Goal: Task Accomplishment & Management: Use online tool/utility

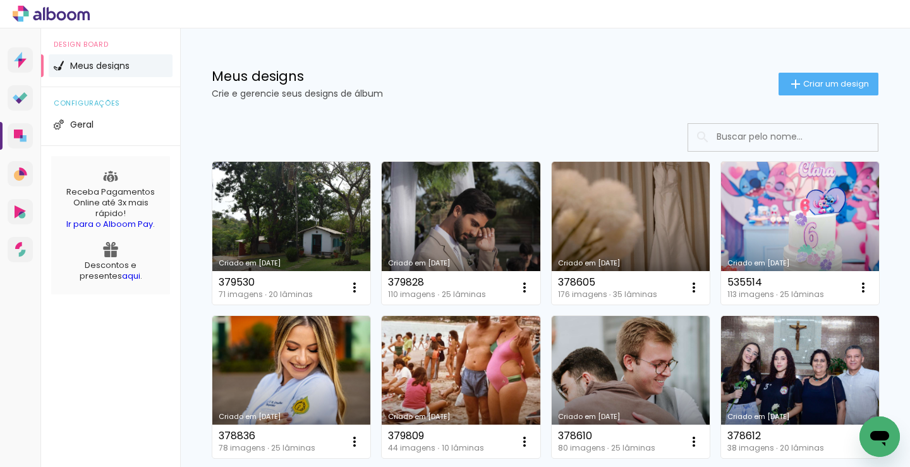
drag, startPoint x: 510, startPoint y: 110, endPoint x: 475, endPoint y: 102, distance: 36.3
click at [475, 102] on div "Meus designs Crie e gerencie seus designs de álbum Criar um design" at bounding box center [545, 69] width 730 height 82
click at [804, 85] on span "Criar um design" at bounding box center [837, 84] width 66 height 8
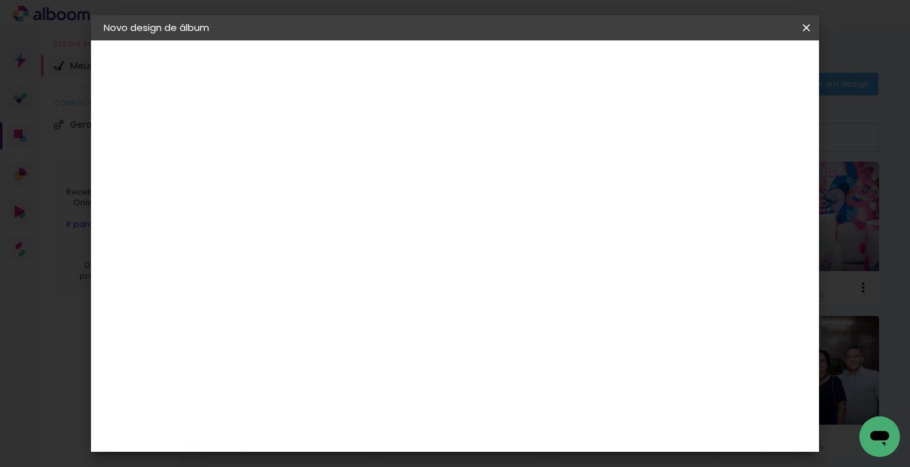
click at [310, 165] on input at bounding box center [310, 170] width 0 height 20
type input "53"
type paper-input "53"
type input "536058"
type paper-input "536058"
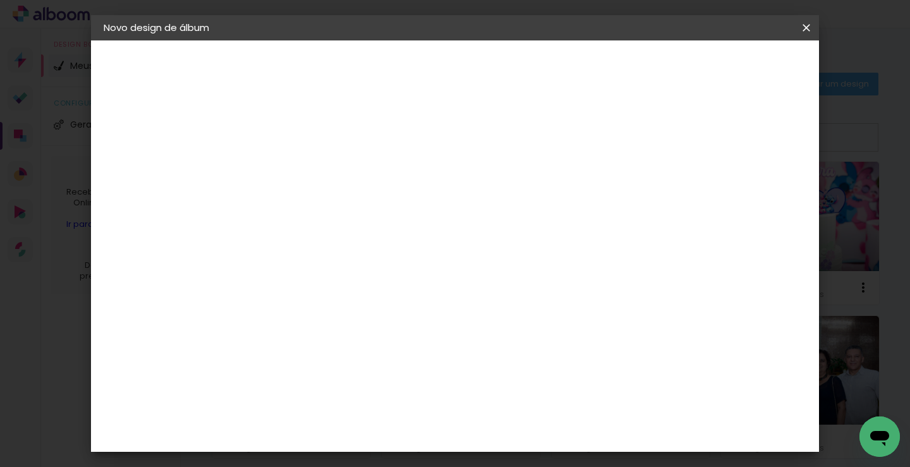
drag, startPoint x: 766, startPoint y: 65, endPoint x: 752, endPoint y: 63, distance: 14.8
click at [0, 0] on slot "Avançar" at bounding box center [0, 0] width 0 height 0
click at [395, 243] on input at bounding box center [343, 241] width 128 height 16
type input "lui"
type paper-input "lui"
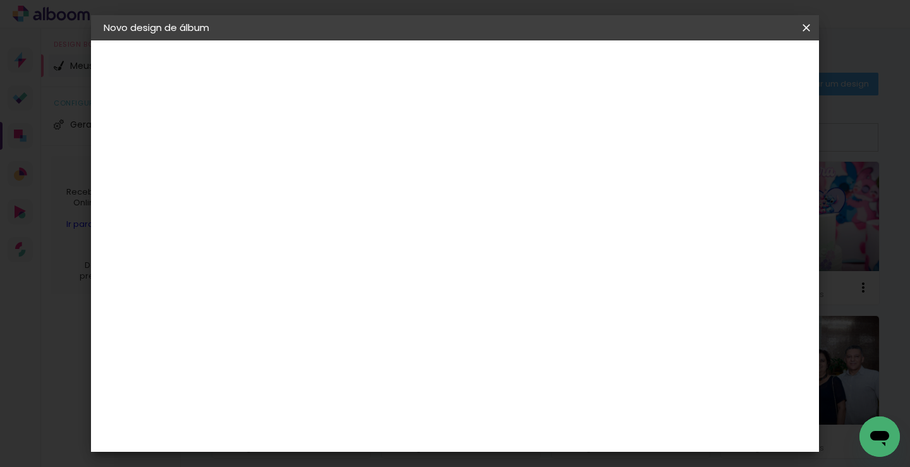
click at [393, 275] on paper-item "[PERSON_NAME]" at bounding box center [333, 286] width 118 height 28
click at [0, 0] on slot "Avançar" at bounding box center [0, 0] width 0 height 0
click at [379, 221] on paper-input-container "Linha" at bounding box center [342, 221] width 73 height 32
click at [508, 233] on paper-item "Slim Book" at bounding box center [537, 235] width 253 height 25
type input "Slim Book"
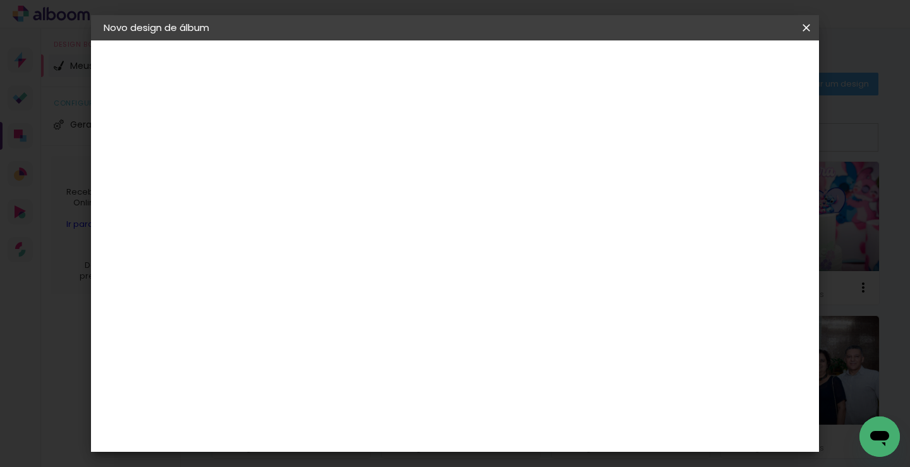
scroll to position [126, 0]
click at [396, 175] on span "20 x 50" at bounding box center [366, 179] width 59 height 26
click at [0, 0] on slot "Avançar" at bounding box center [0, 0] width 0 height 0
click at [728, 67] on span "Iniciar design" at bounding box center [699, 67] width 58 height 9
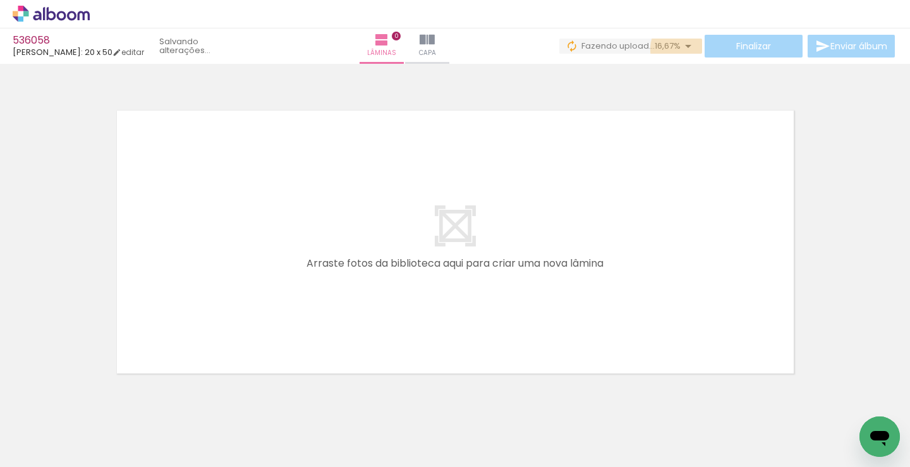
click at [681, 49] on iron-icon at bounding box center [688, 46] width 15 height 15
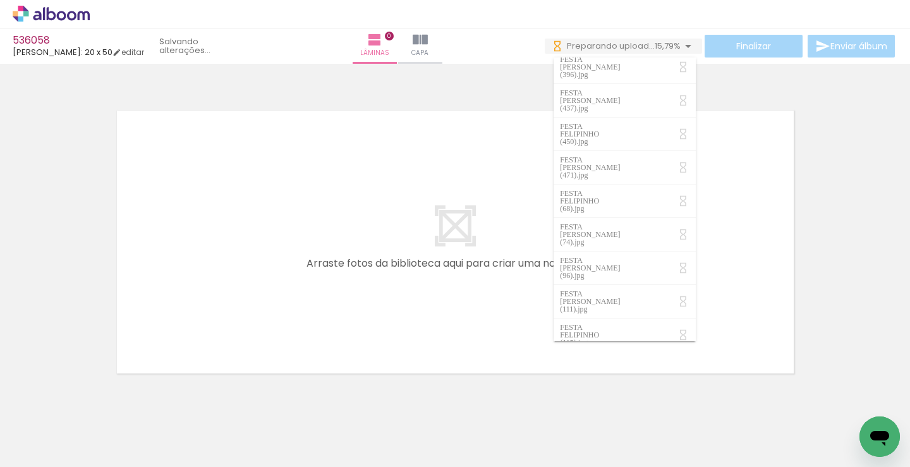
click at [335, 221] on quentale-layouter at bounding box center [455, 242] width 697 height 283
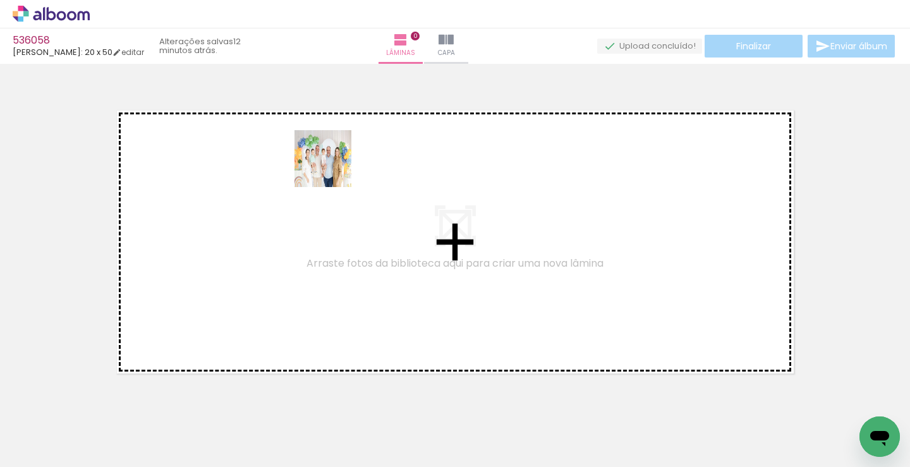
drag, startPoint x: 159, startPoint y: 400, endPoint x: 333, endPoint y: 168, distance: 289.1
click at [333, 168] on quentale-workspace at bounding box center [455, 233] width 910 height 467
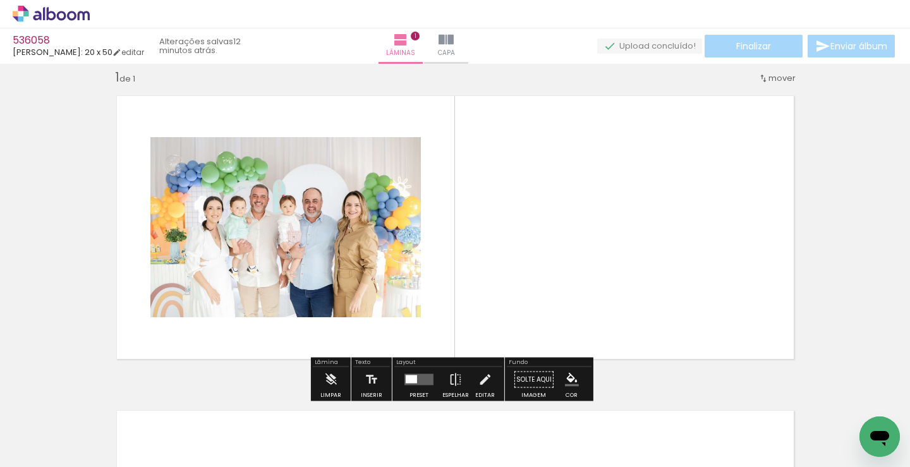
scroll to position [16, 0]
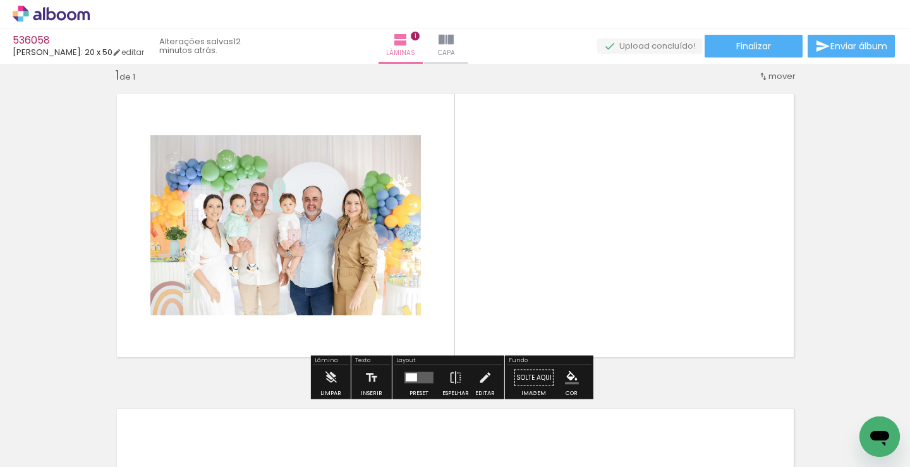
click at [49, 430] on input "Todas as fotos" at bounding box center [35, 429] width 48 height 11
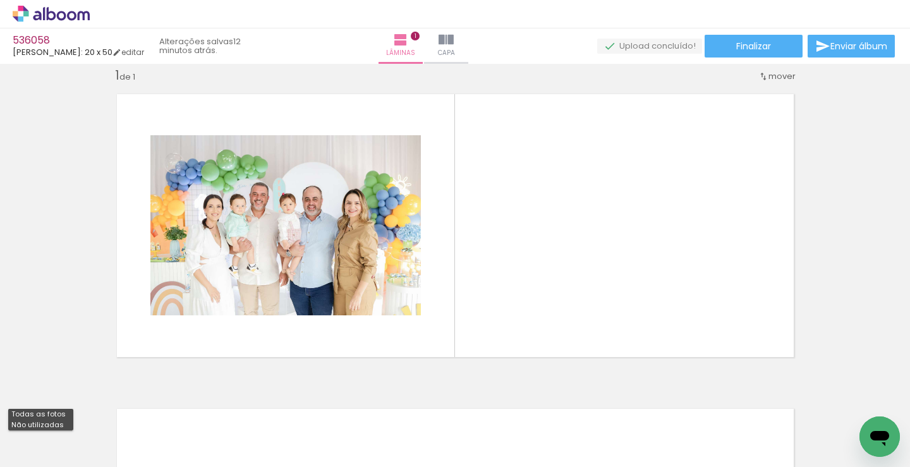
click at [0, 0] on slot "Não utilizadas" at bounding box center [0, 0] width 0 height 0
type input "Não utilizadas"
drag, startPoint x: 357, startPoint y: 336, endPoint x: 268, endPoint y: 331, distance: 88.7
click at [504, 220] on quentale-workspace at bounding box center [455, 233] width 910 height 467
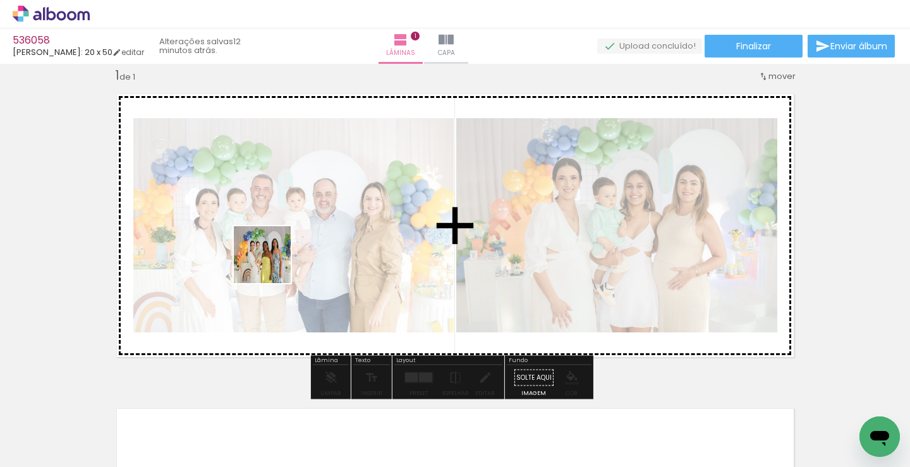
drag, startPoint x: 142, startPoint y: 420, endPoint x: 212, endPoint y: 340, distance: 106.7
click at [354, 161] on quentale-workspace at bounding box center [455, 233] width 910 height 467
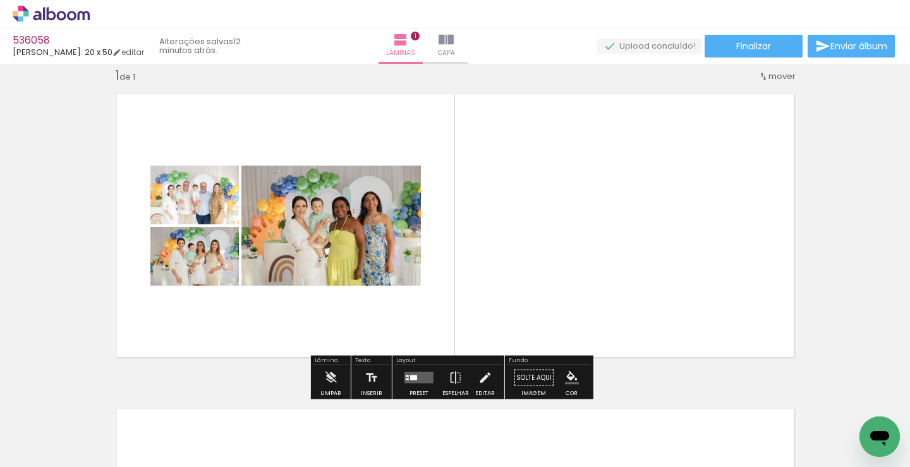
drag, startPoint x: 131, startPoint y: 424, endPoint x: 433, endPoint y: 166, distance: 397.8
click at [434, 154] on quentale-workspace at bounding box center [455, 233] width 910 height 467
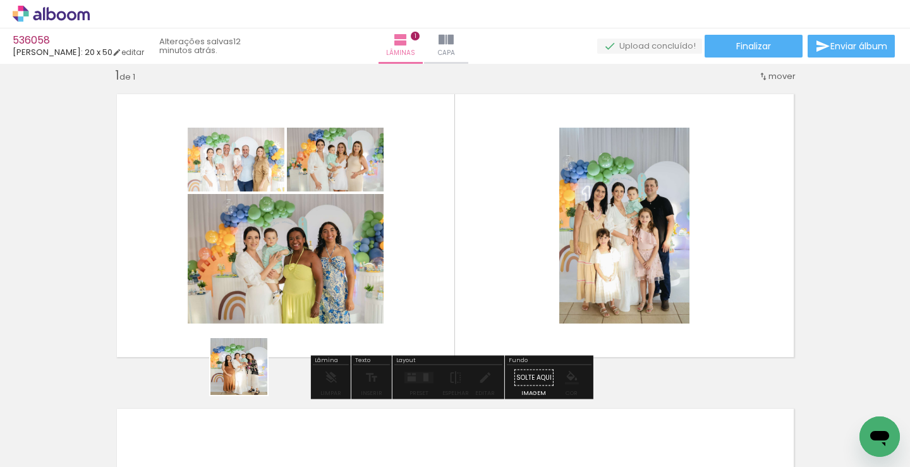
drag, startPoint x: 119, startPoint y: 432, endPoint x: 400, endPoint y: 259, distance: 329.6
click at [400, 259] on quentale-workspace at bounding box center [455, 233] width 910 height 467
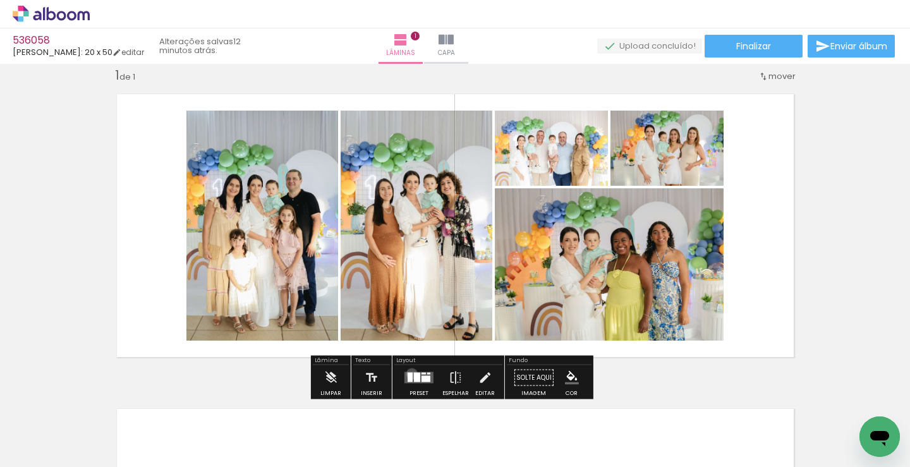
click at [410, 374] on div at bounding box center [410, 377] width 5 height 9
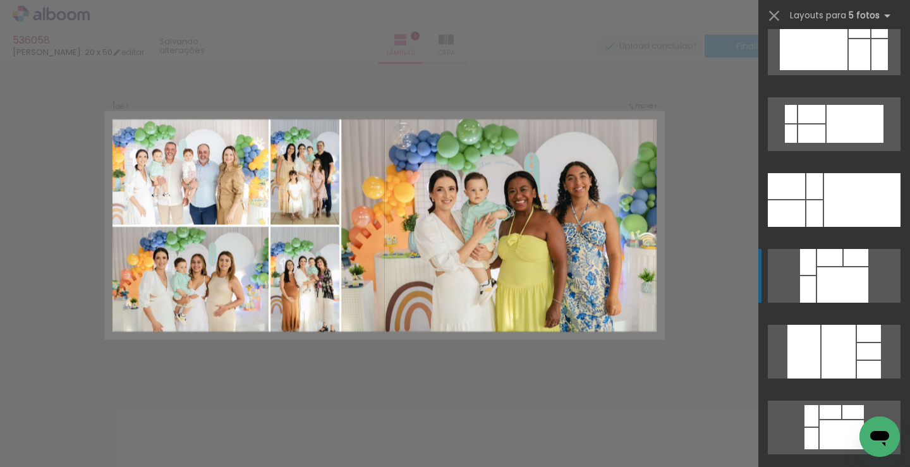
scroll to position [126, 0]
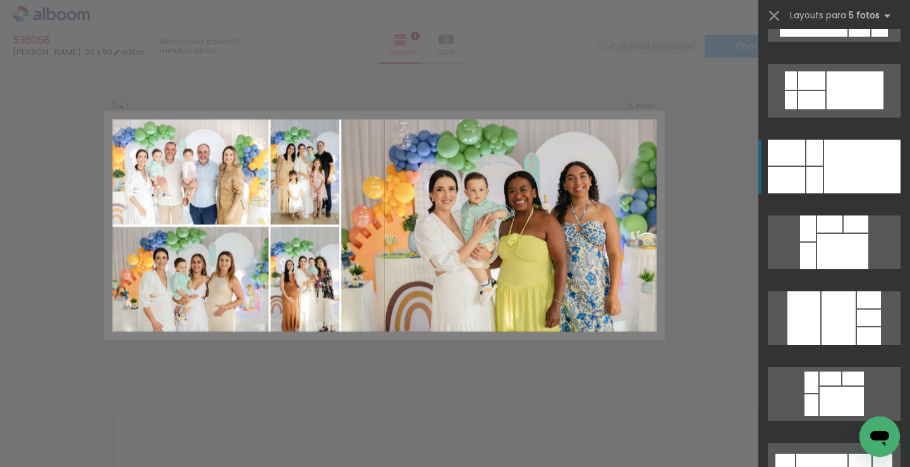
click at [824, 174] on div at bounding box center [862, 167] width 77 height 54
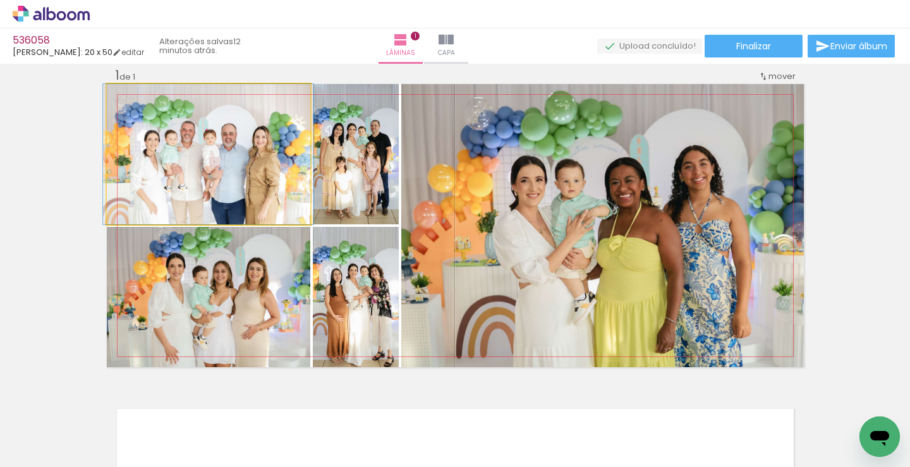
drag, startPoint x: 200, startPoint y: 168, endPoint x: 575, endPoint y: 231, distance: 379.7
click at [0, 0] on slot at bounding box center [0, 0] width 0 height 0
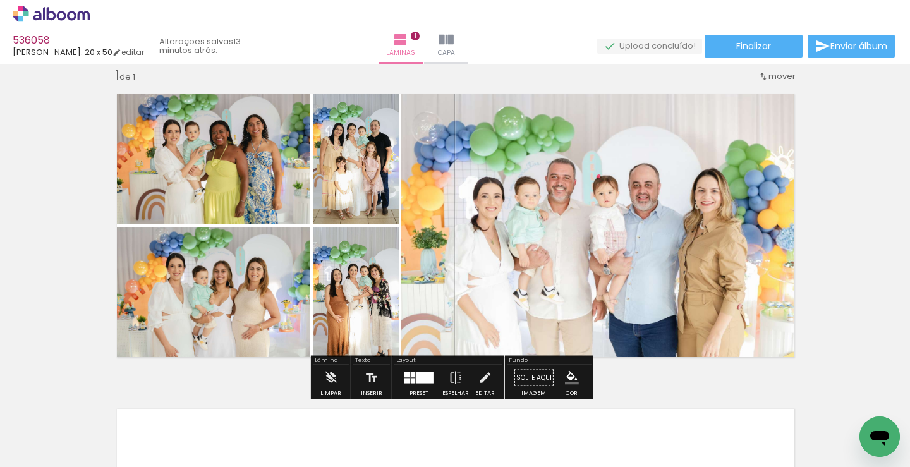
scroll to position [333, 0]
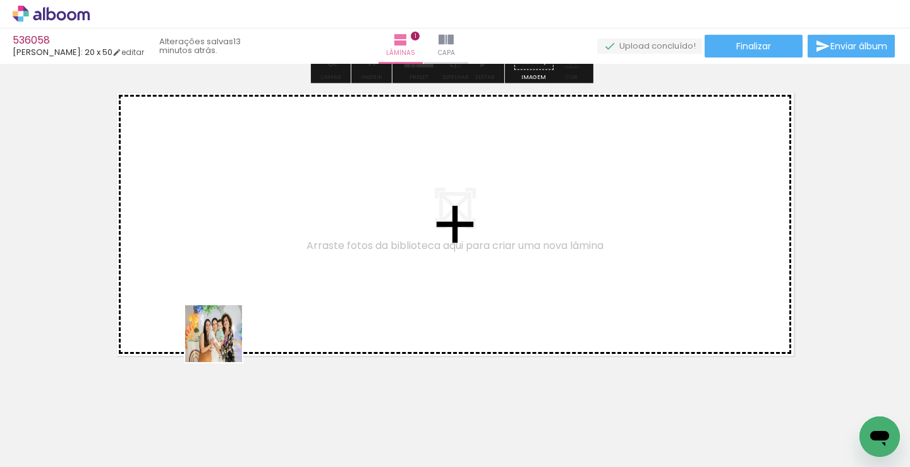
drag, startPoint x: 135, startPoint y: 433, endPoint x: 341, endPoint y: 216, distance: 299.6
click at [341, 216] on quentale-workspace at bounding box center [455, 233] width 910 height 467
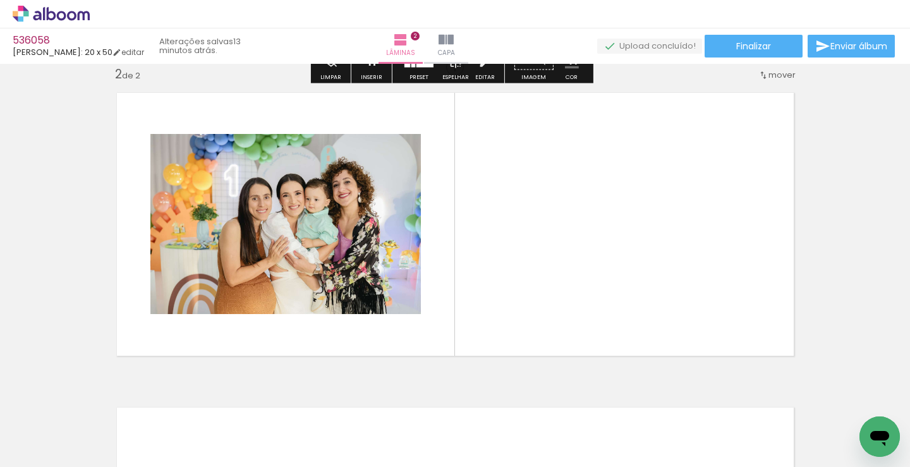
scroll to position [331, 0]
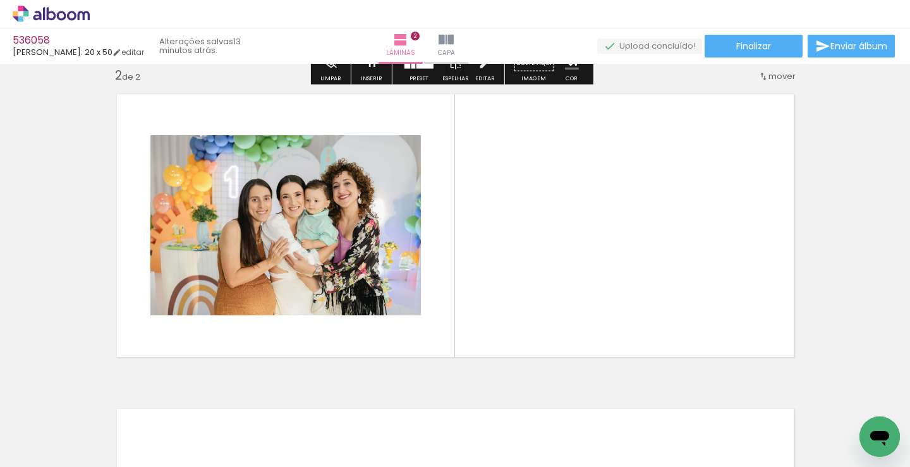
drag, startPoint x: 142, startPoint y: 435, endPoint x: 153, endPoint y: 415, distance: 22.7
click at [397, 230] on quentale-workspace at bounding box center [455, 233] width 910 height 467
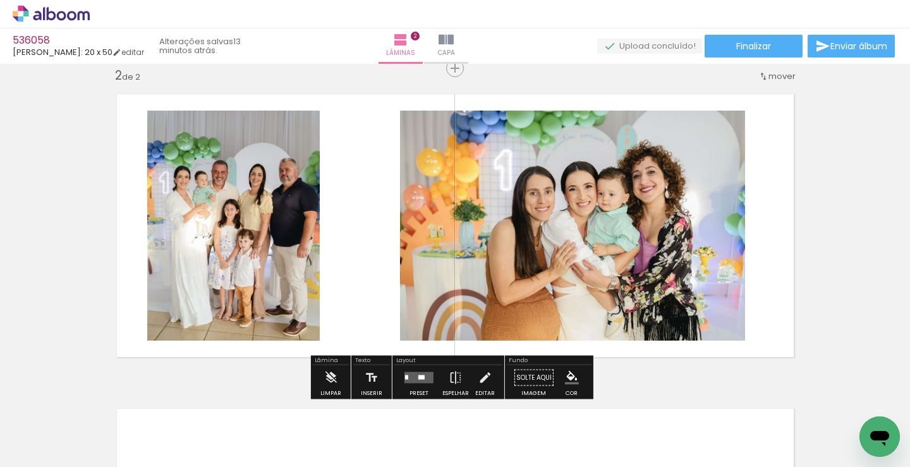
drag, startPoint x: 294, startPoint y: 300, endPoint x: 155, endPoint y: 408, distance: 176.2
click at [340, 243] on quentale-workspace at bounding box center [455, 233] width 910 height 467
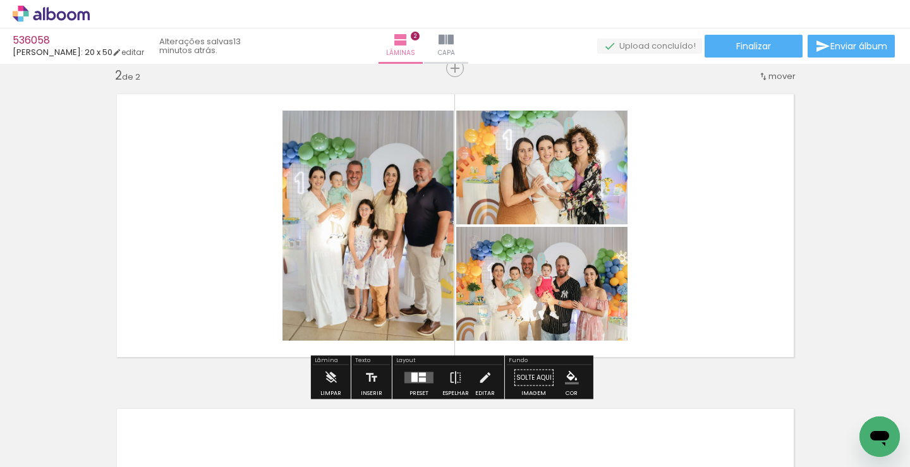
click at [348, 245] on quentale-workspace at bounding box center [455, 233] width 910 height 467
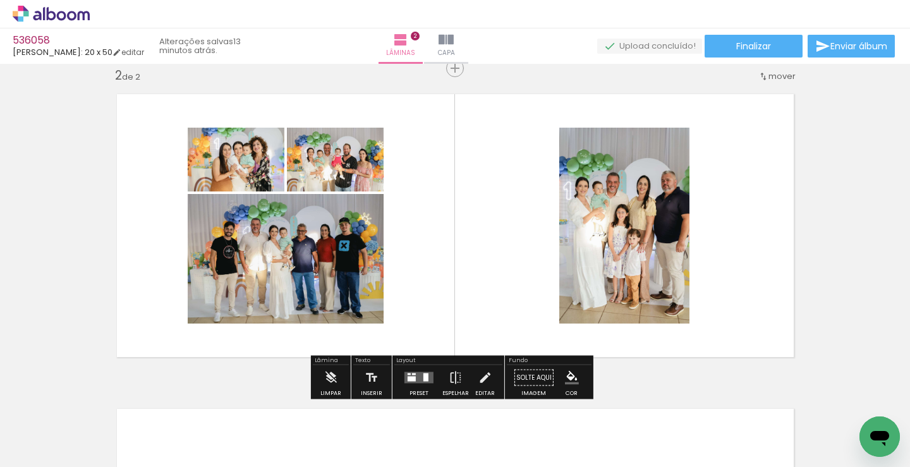
drag, startPoint x: 240, startPoint y: 309, endPoint x: 257, endPoint y: 253, distance: 58.2
click at [250, 291] on quentale-workspace at bounding box center [455, 233] width 910 height 467
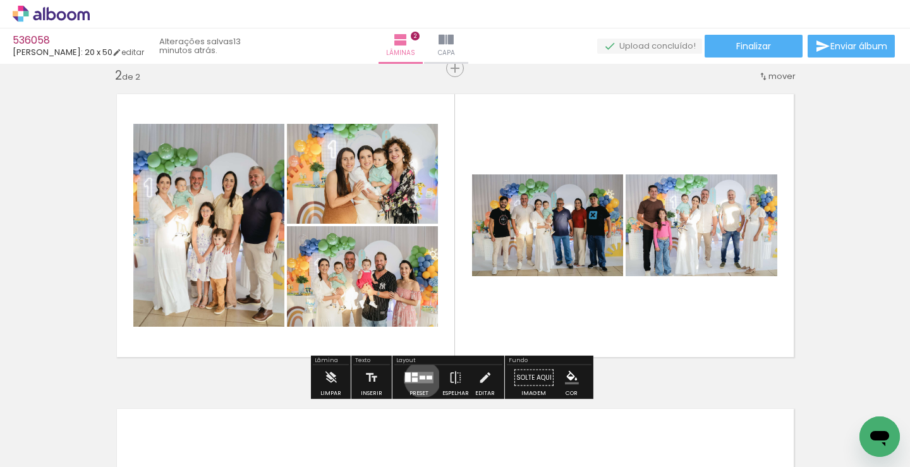
click at [420, 379] on div at bounding box center [423, 378] width 6 height 4
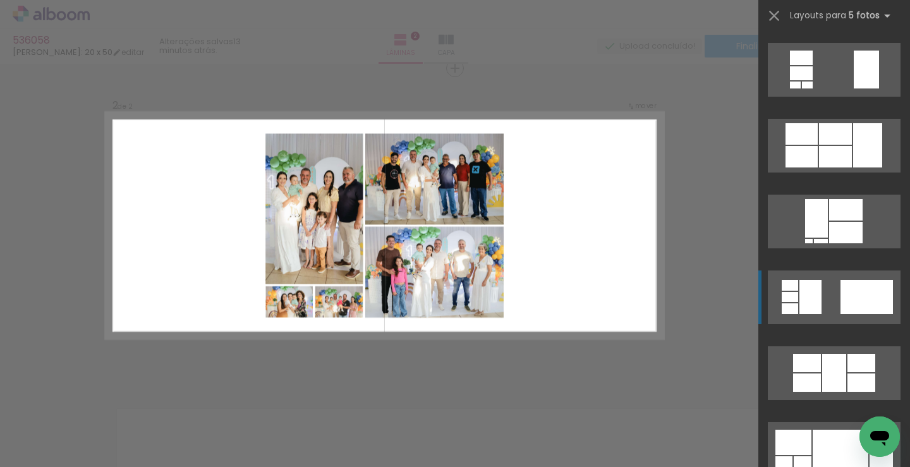
scroll to position [1012, 0]
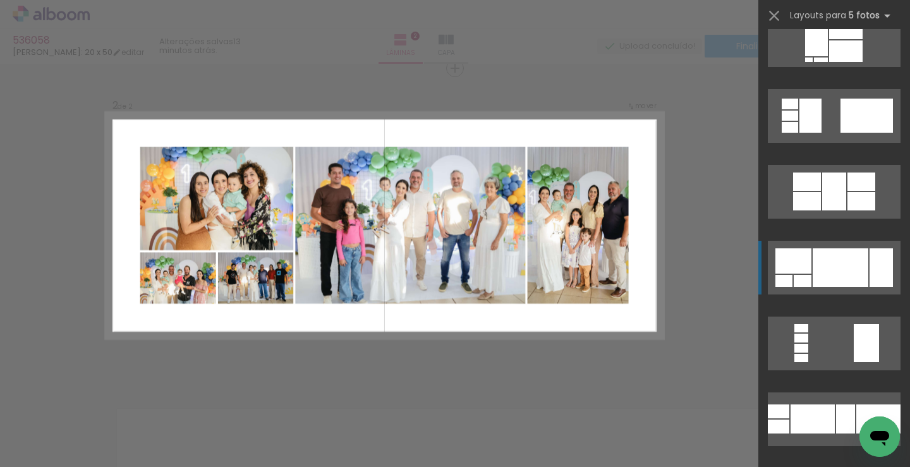
click at [830, 39] on div at bounding box center [847, 28] width 34 height 21
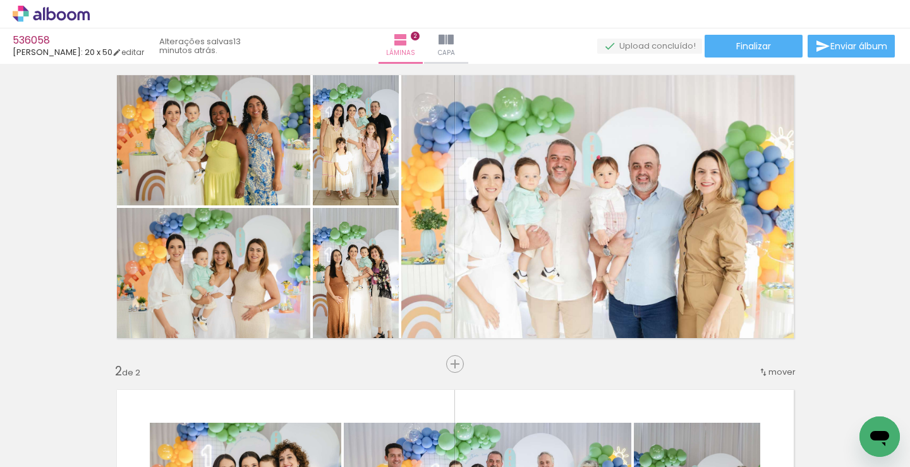
scroll to position [15, 0]
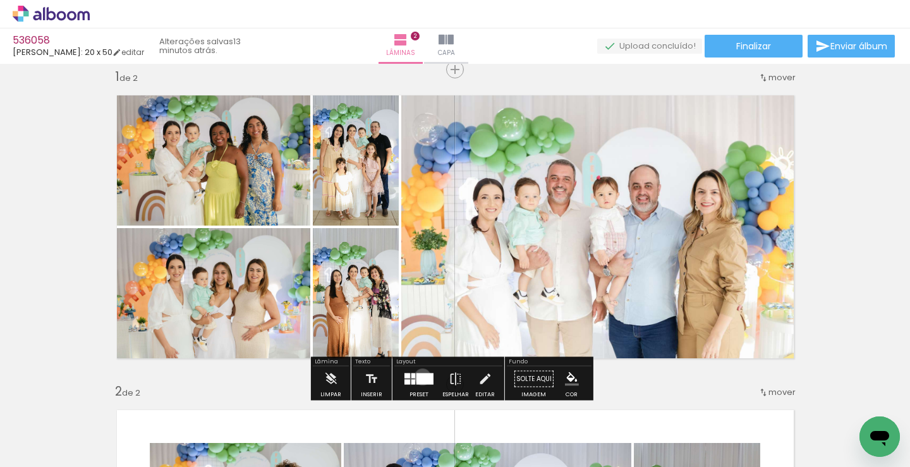
click at [420, 377] on div at bounding box center [425, 379] width 17 height 11
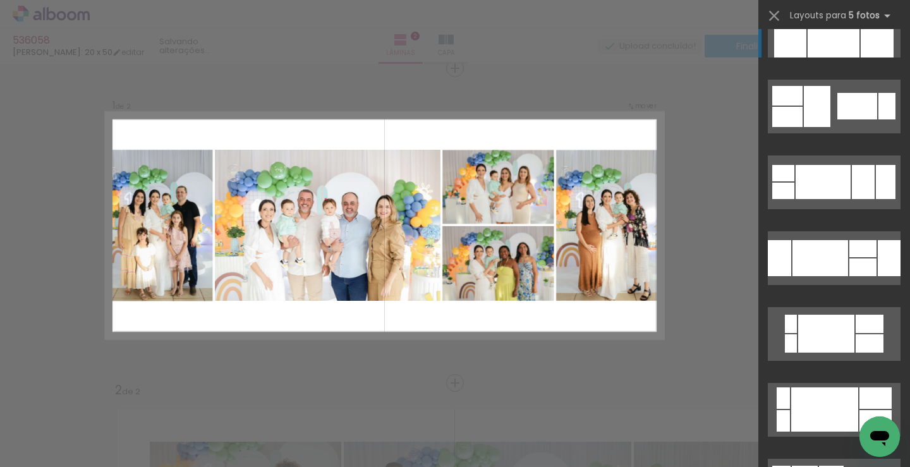
scroll to position [733, 0]
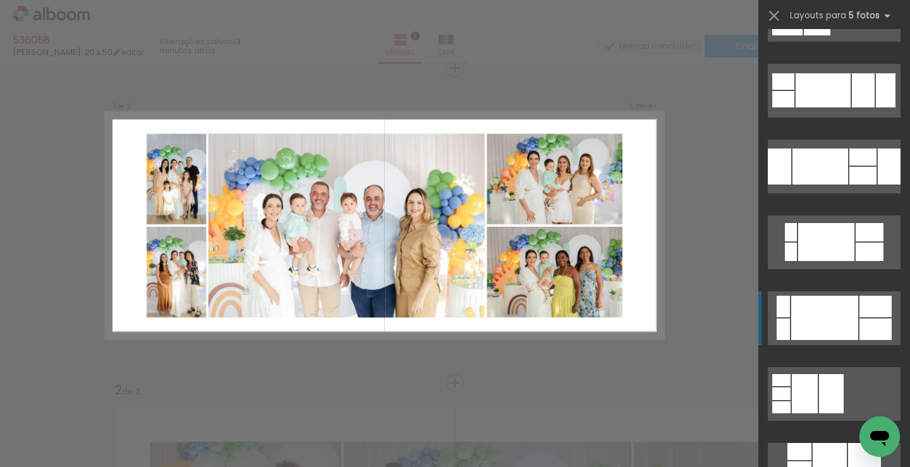
click at [818, 313] on div at bounding box center [825, 318] width 67 height 44
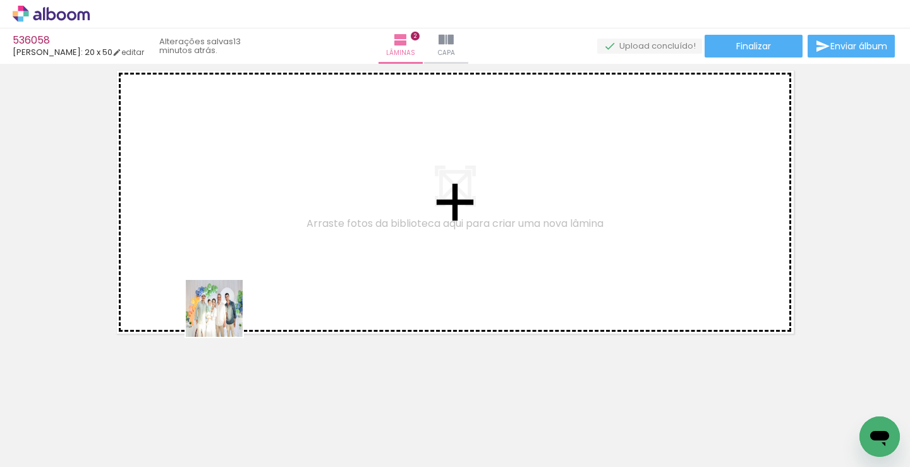
drag, startPoint x: 224, startPoint y: 318, endPoint x: 152, endPoint y: 371, distance: 89.0
click at [306, 193] on quentale-workspace at bounding box center [455, 233] width 910 height 467
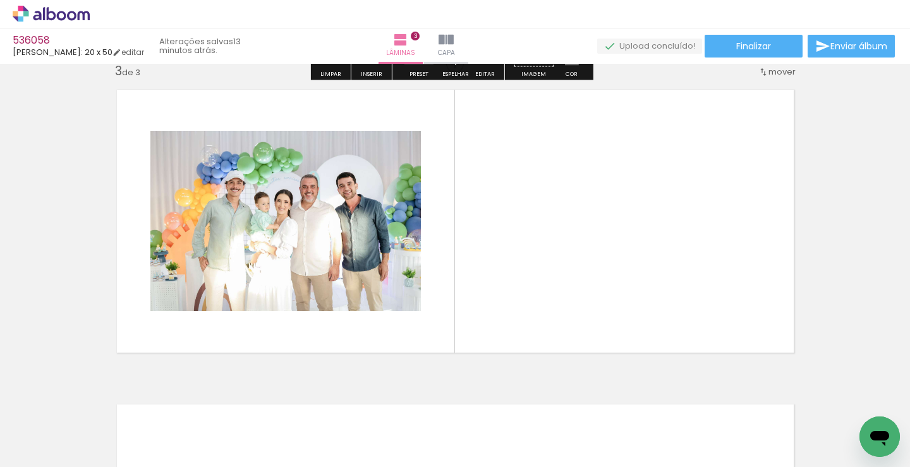
scroll to position [646, 0]
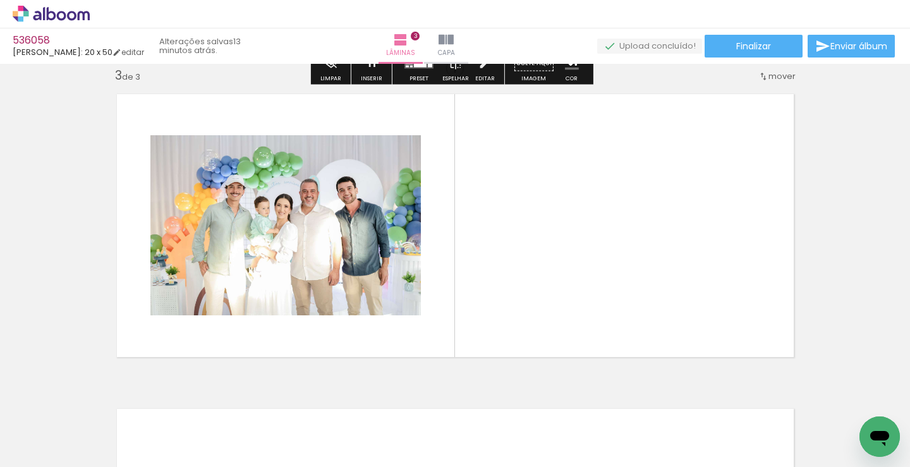
drag, startPoint x: 228, startPoint y: 341, endPoint x: 219, endPoint y: 319, distance: 23.2
click at [329, 236] on quentale-workspace at bounding box center [455, 233] width 910 height 467
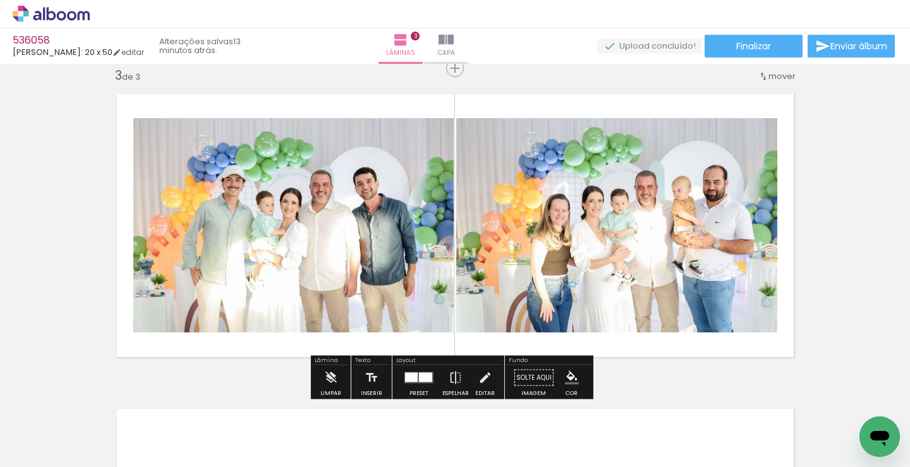
drag, startPoint x: 259, startPoint y: 237, endPoint x: 238, endPoint y: 274, distance: 42.2
click at [274, 215] on quentale-workspace at bounding box center [455, 233] width 910 height 467
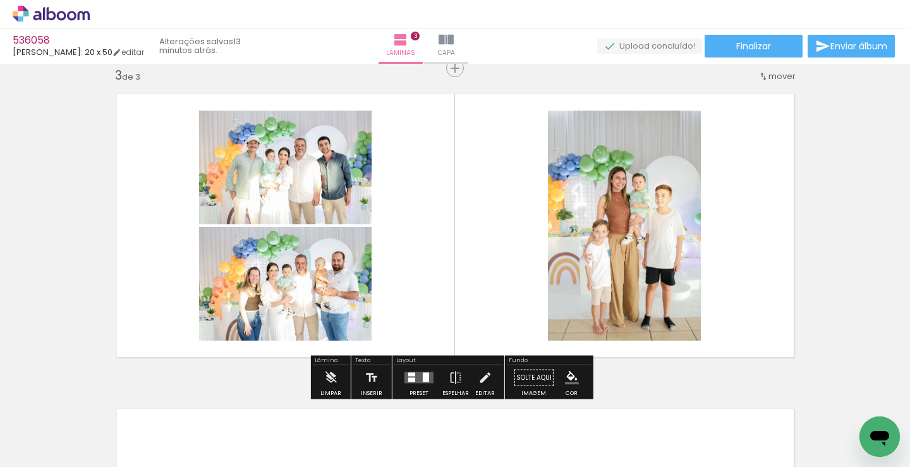
drag, startPoint x: 125, startPoint y: 421, endPoint x: 239, endPoint y: 186, distance: 261.6
click at [230, 227] on quentale-workspace at bounding box center [455, 233] width 910 height 467
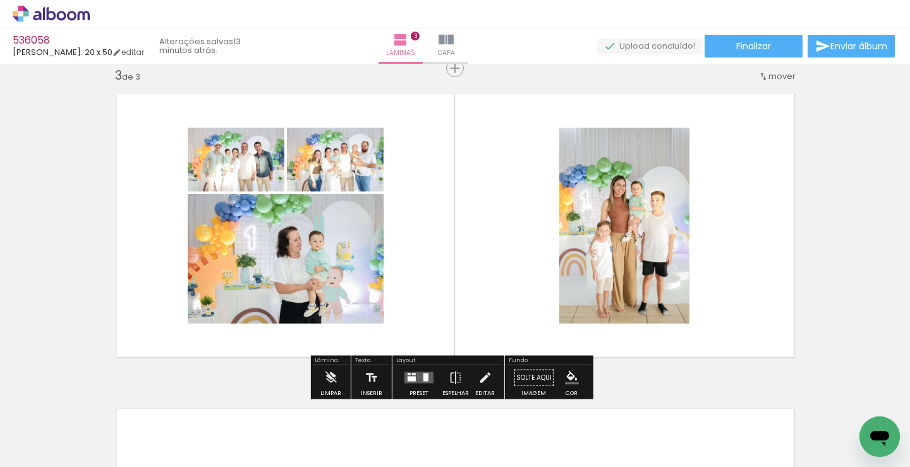
drag, startPoint x: 293, startPoint y: 251, endPoint x: 309, endPoint y: 211, distance: 43.1
click at [294, 248] on quentale-workspace at bounding box center [455, 233] width 910 height 467
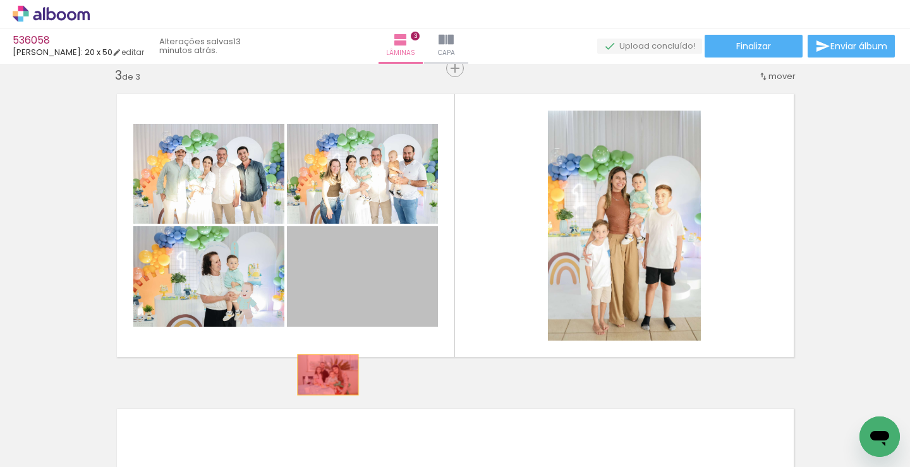
drag, startPoint x: 383, startPoint y: 291, endPoint x: 323, endPoint y: 375, distance: 103.3
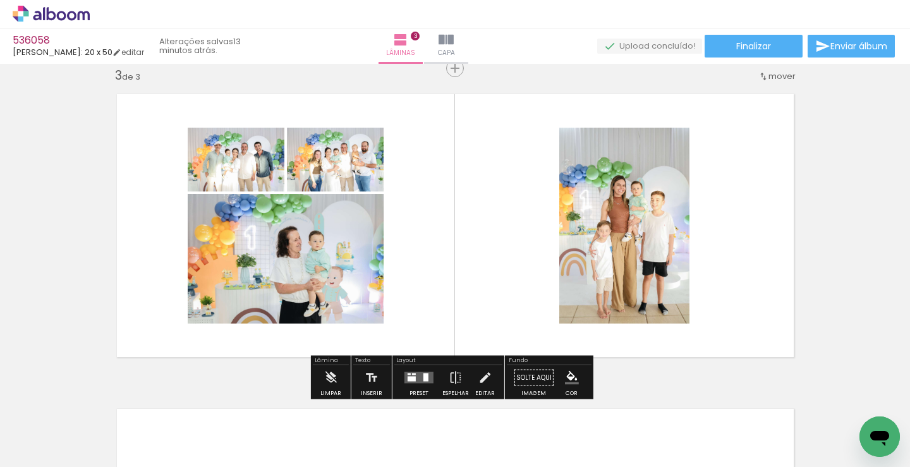
click at [408, 377] on div at bounding box center [412, 379] width 8 height 5
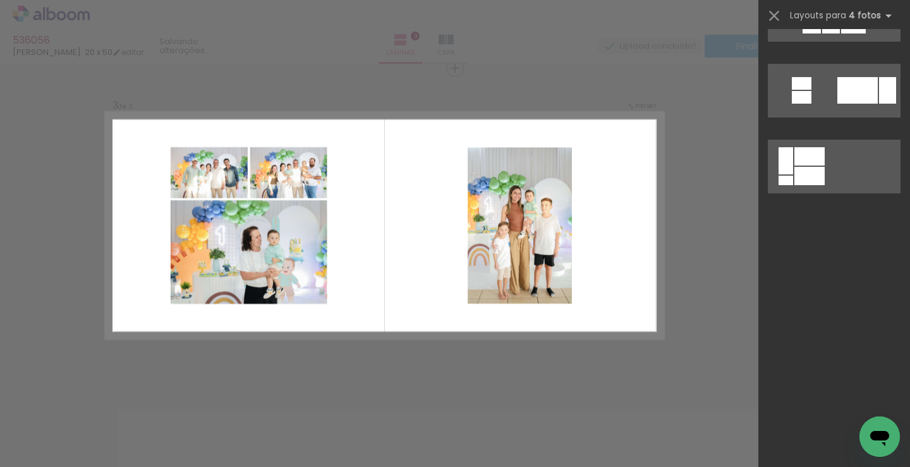
scroll to position [0, 0]
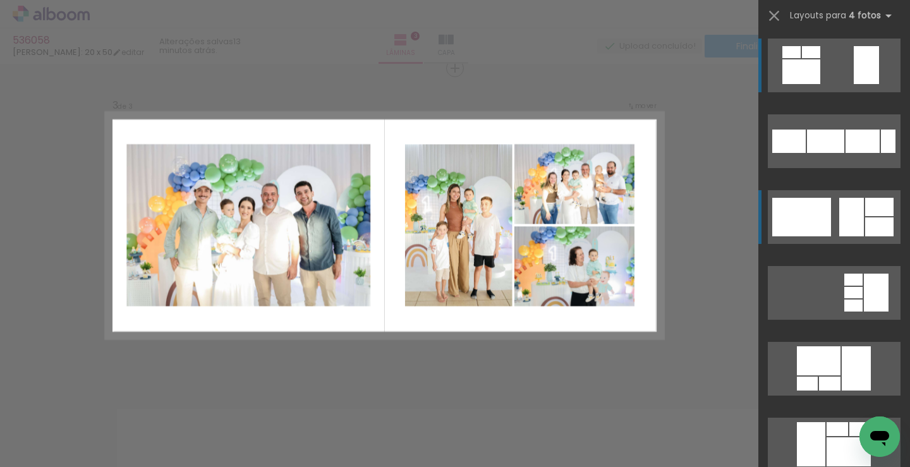
click at [806, 153] on div at bounding box center [790, 141] width 34 height 23
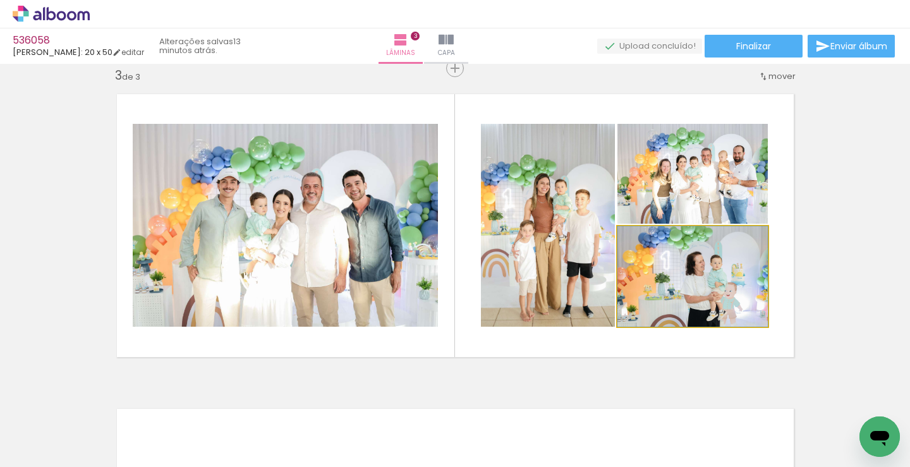
drag, startPoint x: 716, startPoint y: 276, endPoint x: 388, endPoint y: 220, distance: 332.9
click at [0, 0] on slot at bounding box center [0, 0] width 0 height 0
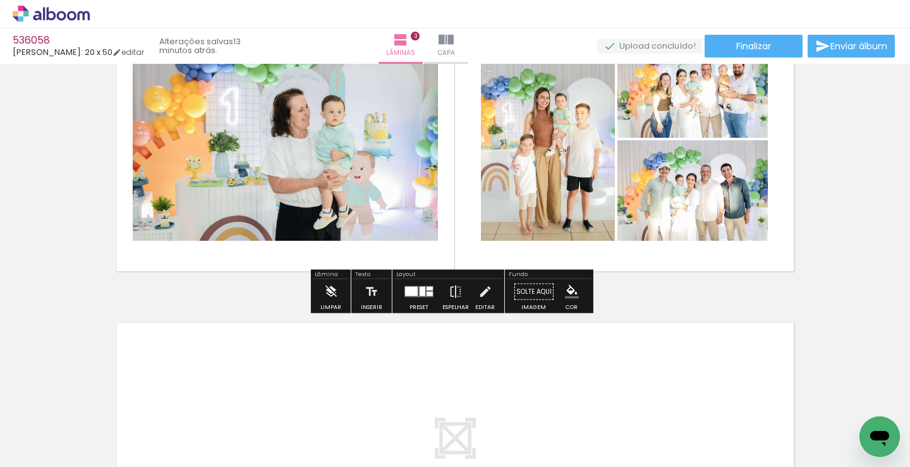
scroll to position [899, 0]
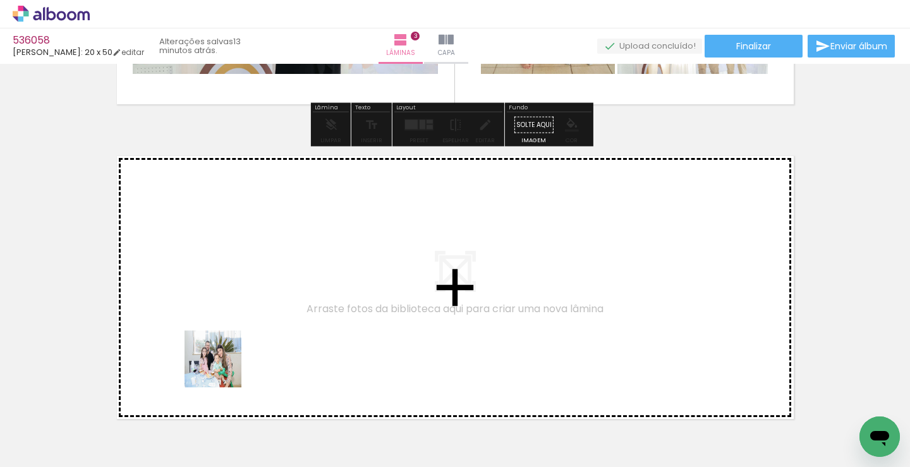
drag, startPoint x: 223, startPoint y: 369, endPoint x: 276, endPoint y: 300, distance: 86.5
click at [276, 300] on quentale-workspace at bounding box center [455, 233] width 910 height 467
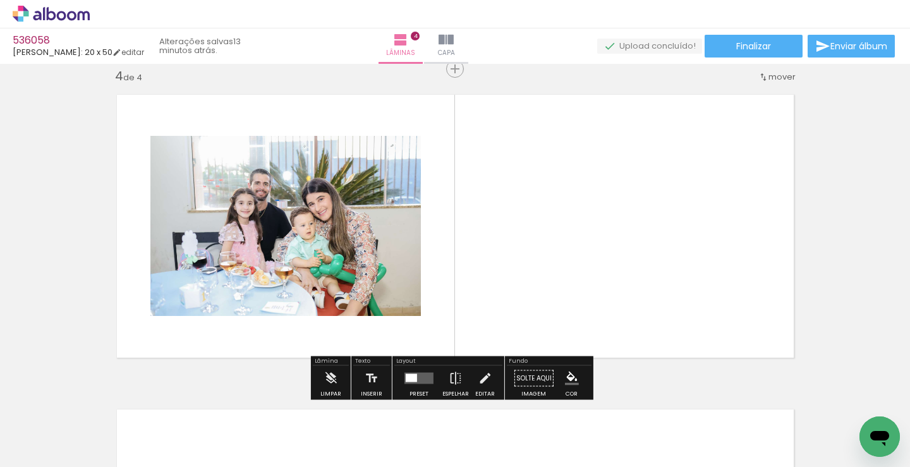
scroll to position [961, 0]
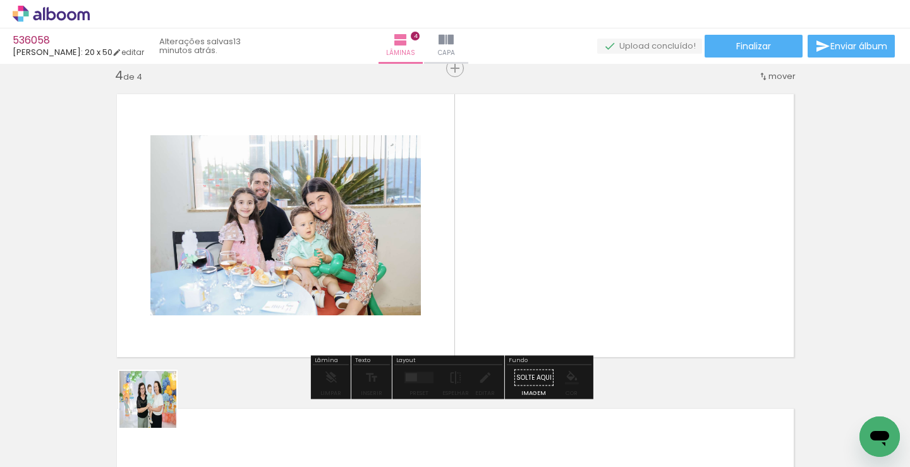
drag, startPoint x: 157, startPoint y: 409, endPoint x: 189, endPoint y: 389, distance: 37.2
click at [336, 262] on quentale-workspace at bounding box center [455, 233] width 910 height 467
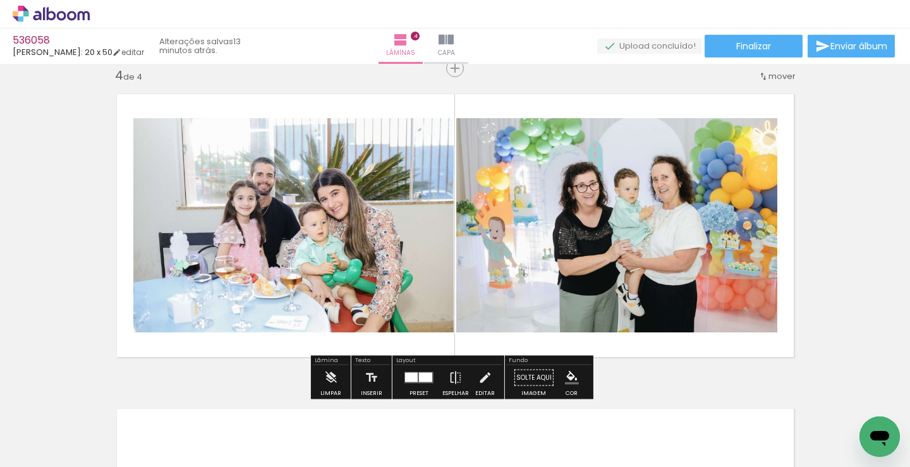
drag, startPoint x: 357, startPoint y: 279, endPoint x: 258, endPoint y: 331, distance: 111.7
click at [411, 214] on quentale-workspace at bounding box center [455, 233] width 910 height 467
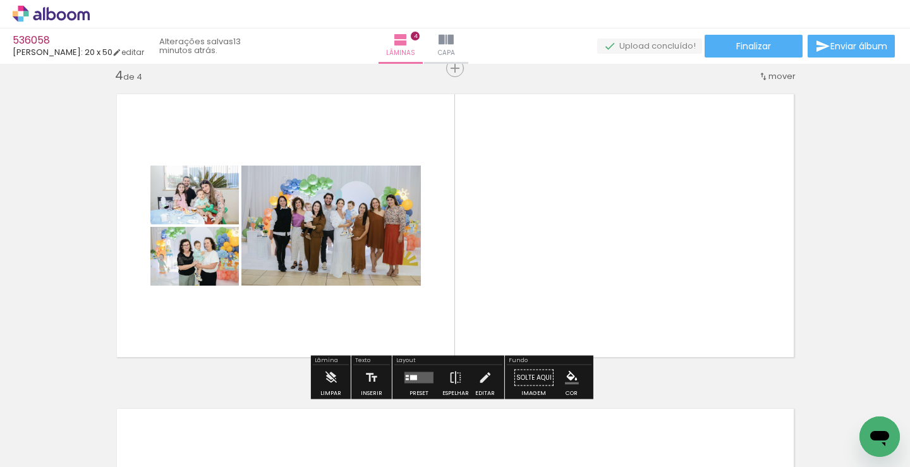
drag, startPoint x: 153, startPoint y: 429, endPoint x: 242, endPoint y: 309, distance: 149.2
click at [347, 229] on quentale-workspace at bounding box center [455, 233] width 910 height 467
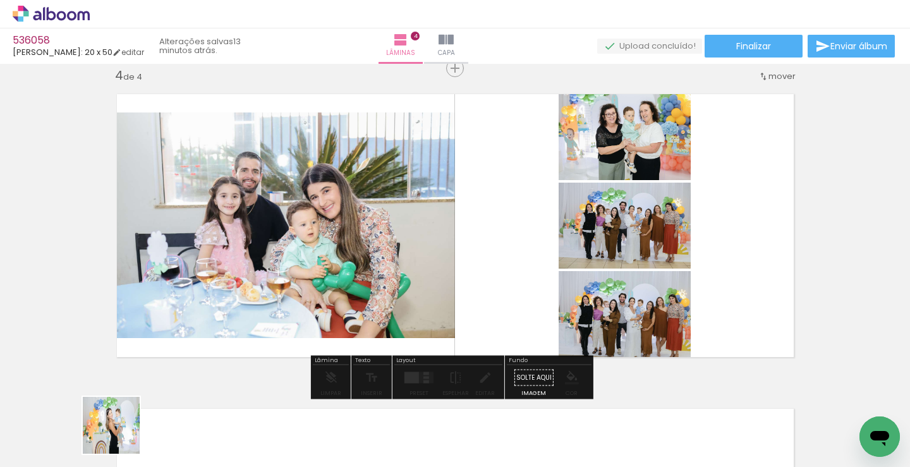
drag, startPoint x: 121, startPoint y: 435, endPoint x: 261, endPoint y: 245, distance: 236.5
click at [264, 279] on quentale-workspace at bounding box center [455, 233] width 910 height 467
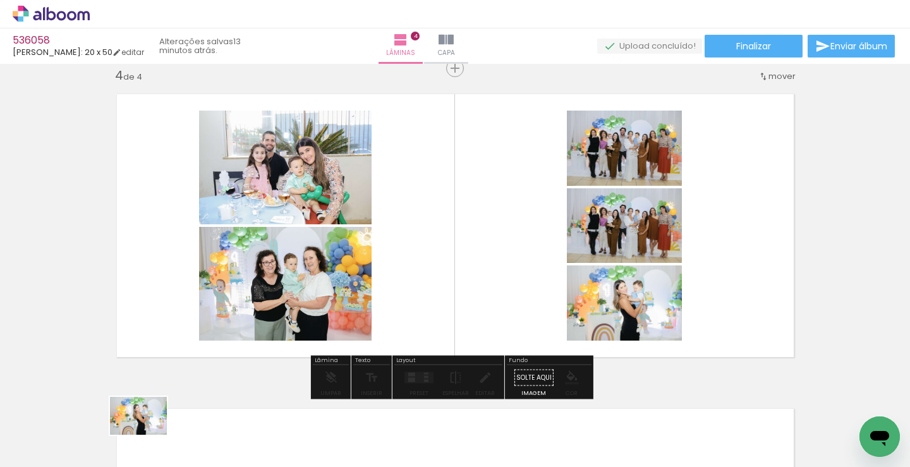
drag, startPoint x: 132, startPoint y: 415, endPoint x: 148, endPoint y: 435, distance: 25.7
click at [148, 435] on div at bounding box center [126, 425] width 63 height 42
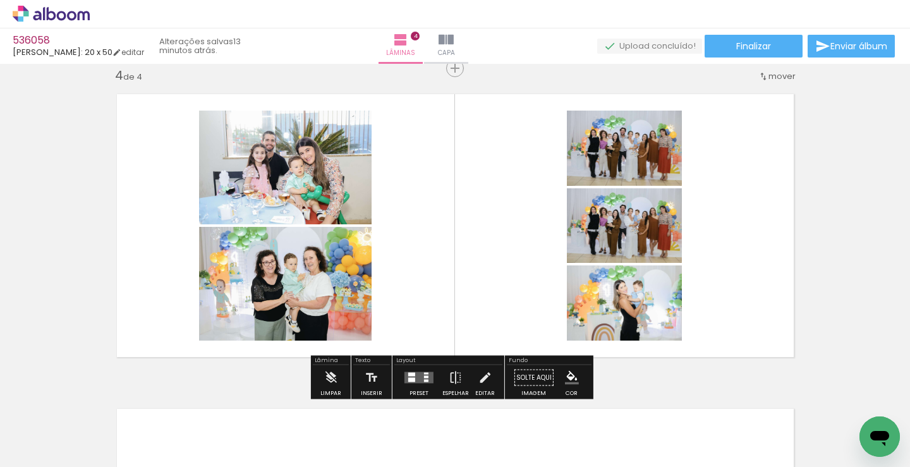
drag, startPoint x: 424, startPoint y: 383, endPoint x: 417, endPoint y: 353, distance: 29.8
click at [423, 381] on quentale-layouter at bounding box center [419, 377] width 29 height 11
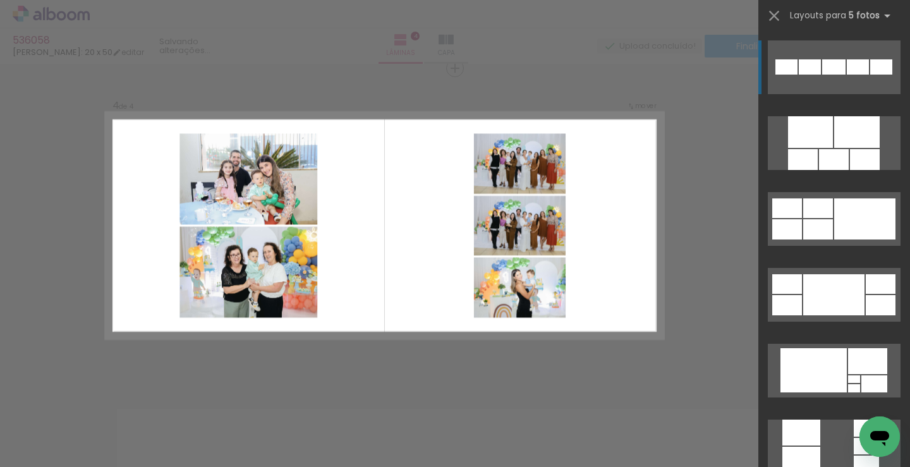
scroll to position [696, 0]
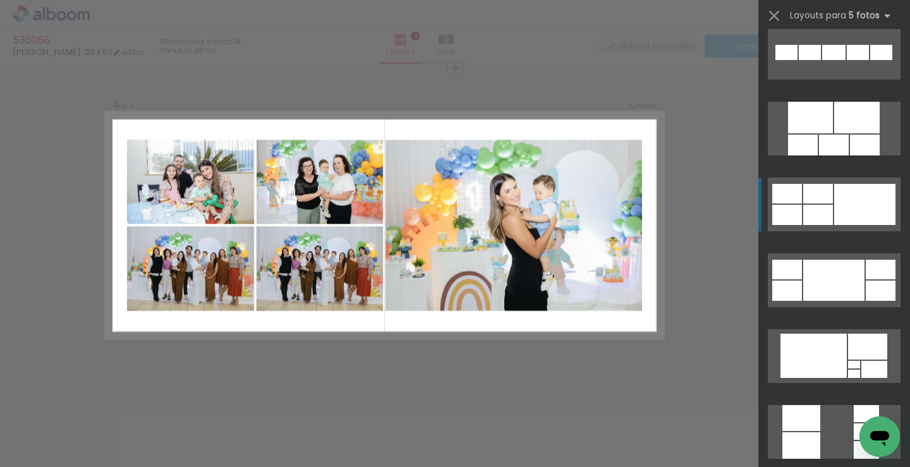
click at [849, 370] on div at bounding box center [855, 374] width 12 height 8
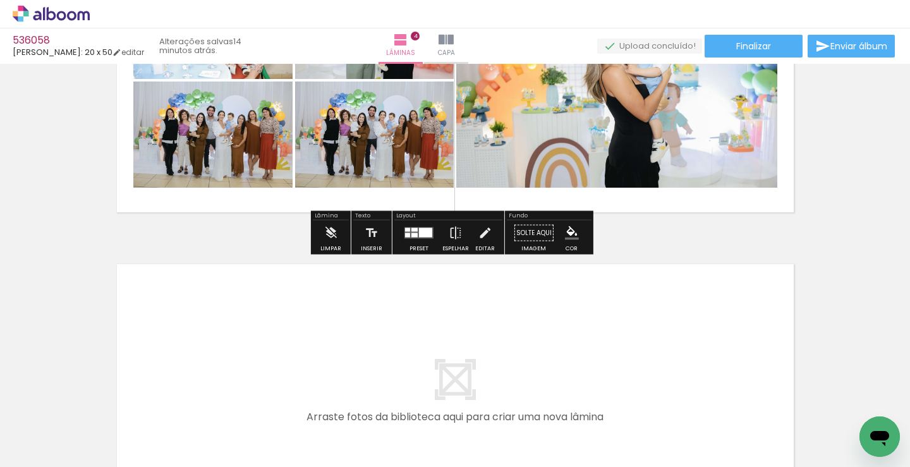
scroll to position [1277, 0]
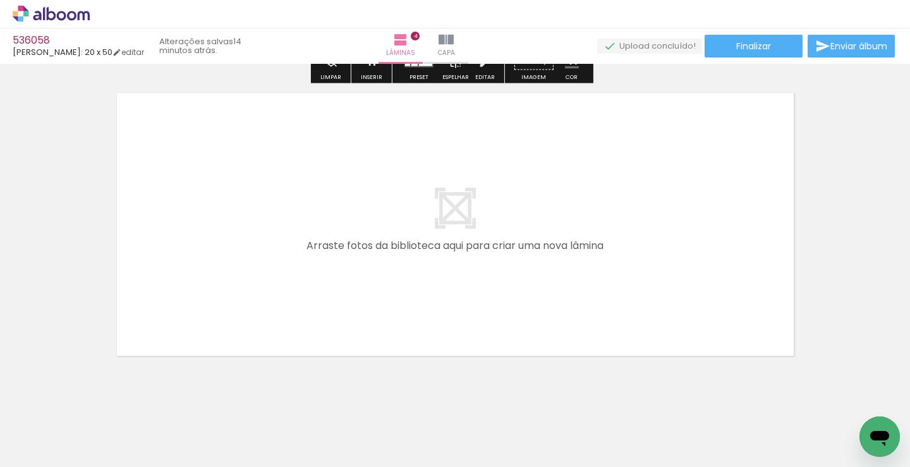
click at [178, 427] on div at bounding box center [197, 424] width 38 height 57
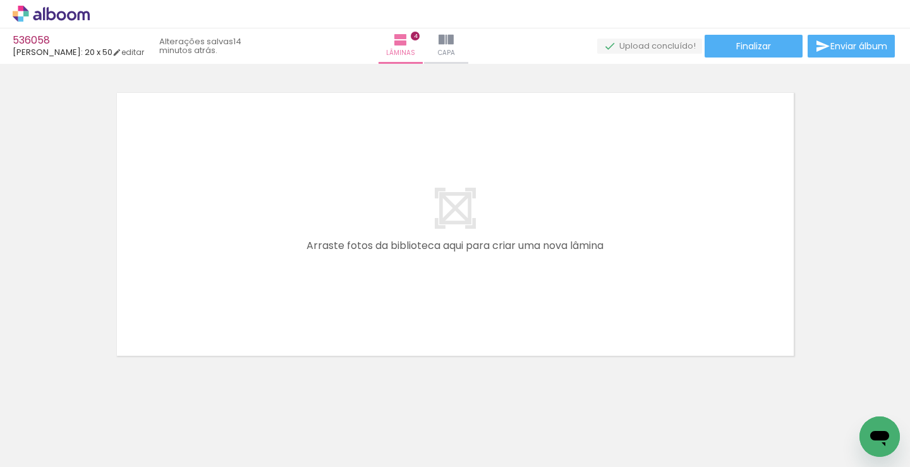
scroll to position [1024, 0]
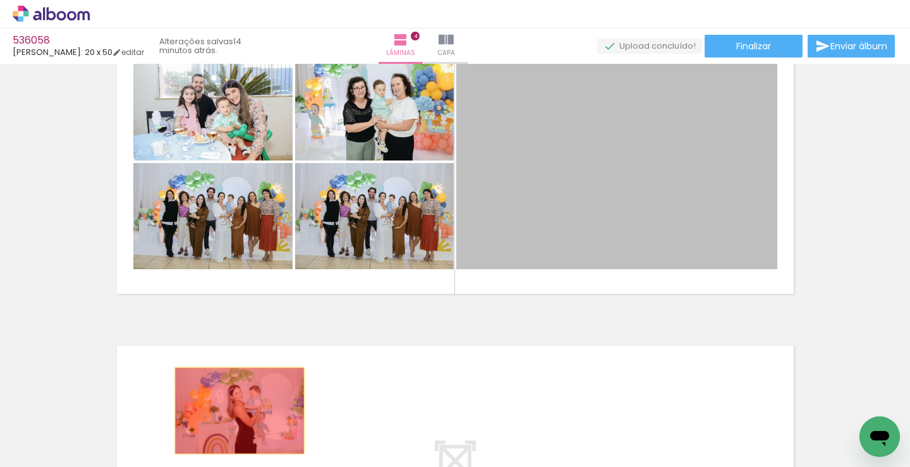
drag, startPoint x: 518, startPoint y: 208, endPoint x: 214, endPoint y: 428, distance: 374.9
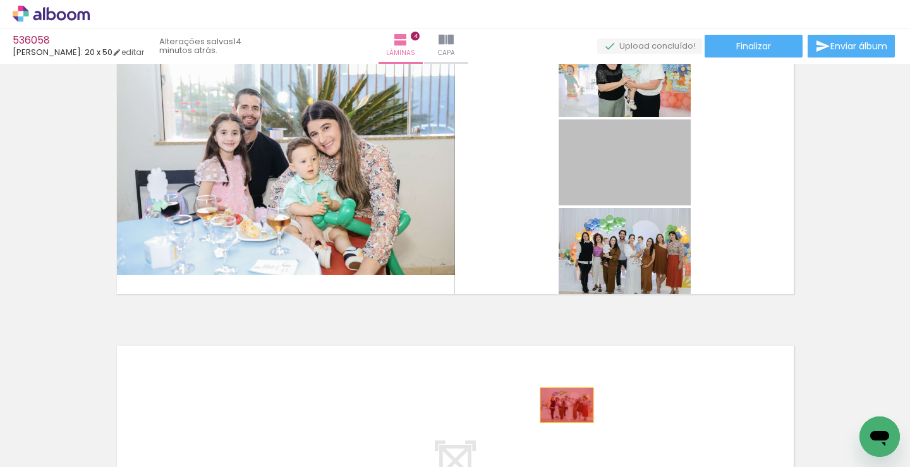
drag, startPoint x: 609, startPoint y: 222, endPoint x: 562, endPoint y: 405, distance: 189.2
click at [562, 405] on quentale-workspace at bounding box center [455, 233] width 910 height 467
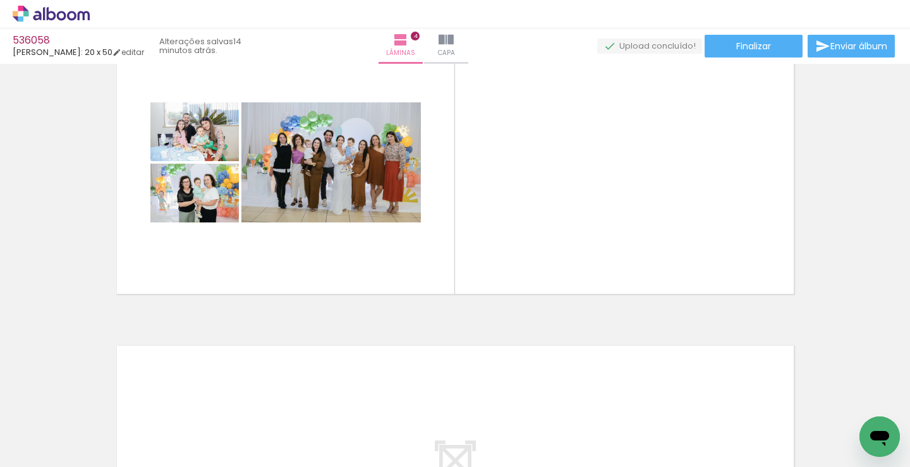
click at [163, 400] on iron-icon at bounding box center [169, 399] width 13 height 13
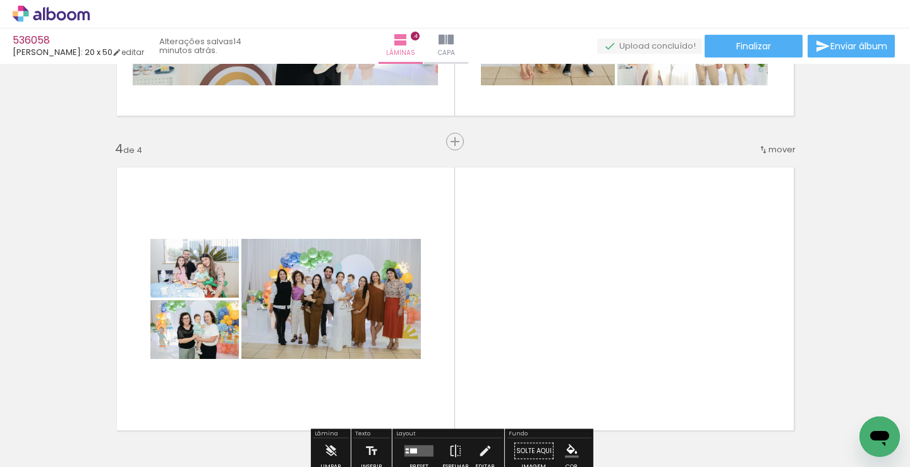
scroll to position [885, 0]
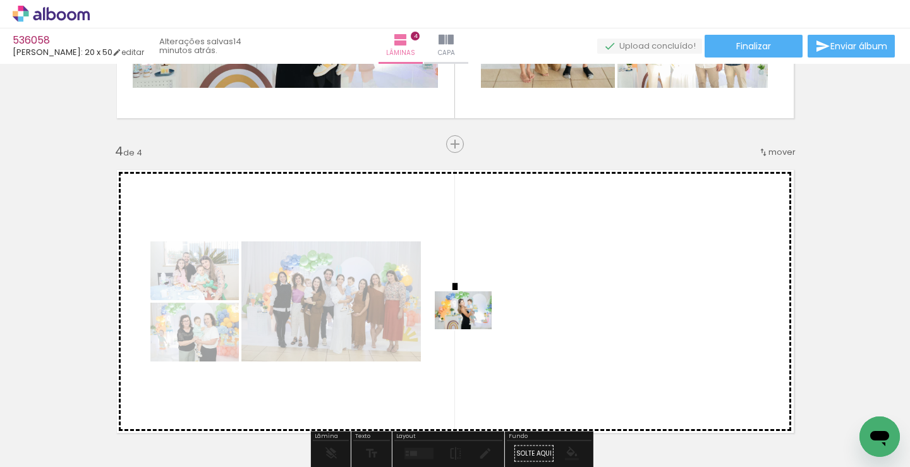
drag, startPoint x: 132, startPoint y: 420, endPoint x: 473, endPoint y: 329, distance: 353.4
click at [473, 329] on quentale-workspace at bounding box center [455, 233] width 910 height 467
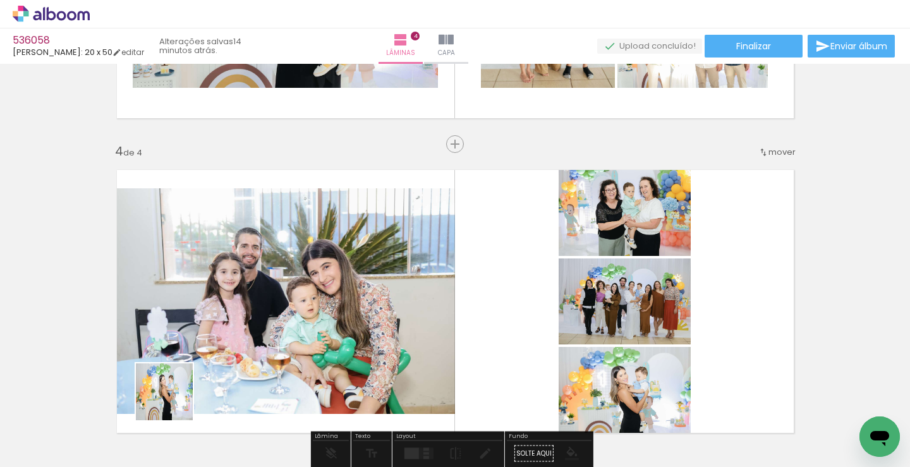
drag, startPoint x: 174, startPoint y: 401, endPoint x: 418, endPoint y: 268, distance: 278.1
click at [309, 304] on quentale-workspace at bounding box center [455, 233] width 910 height 467
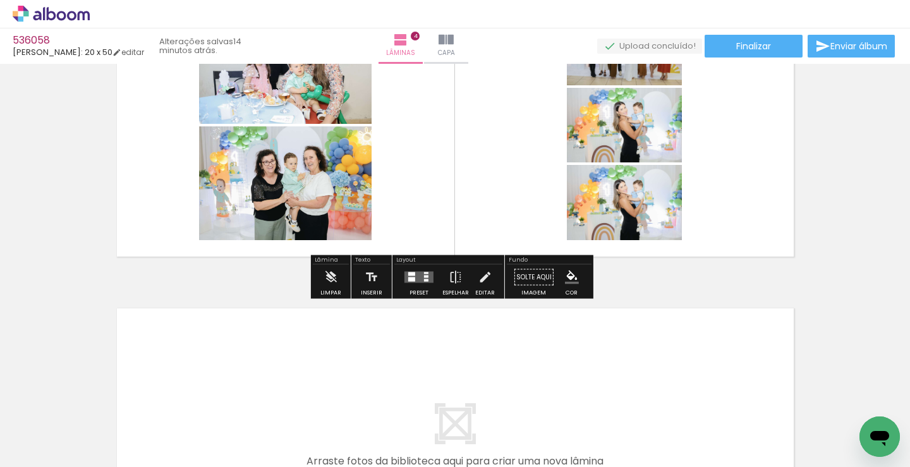
scroll to position [1075, 0]
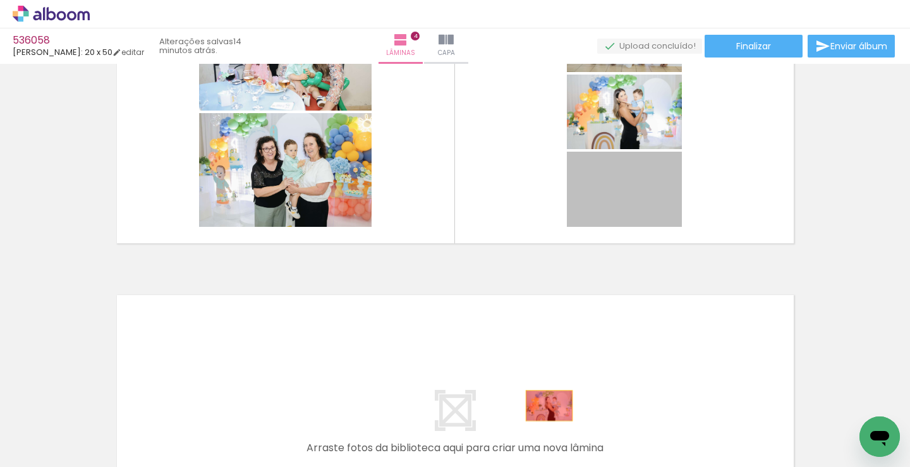
drag, startPoint x: 644, startPoint y: 209, endPoint x: 509, endPoint y: 408, distance: 240.4
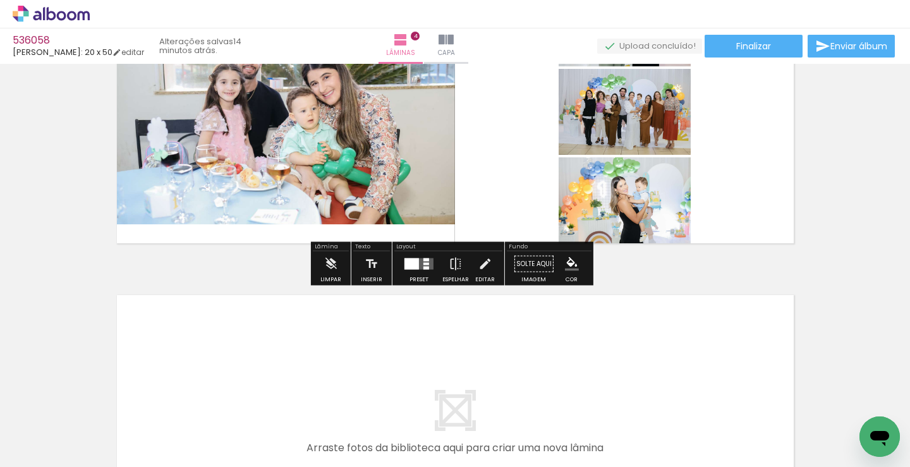
click at [163, 400] on iron-icon at bounding box center [169, 399] width 13 height 13
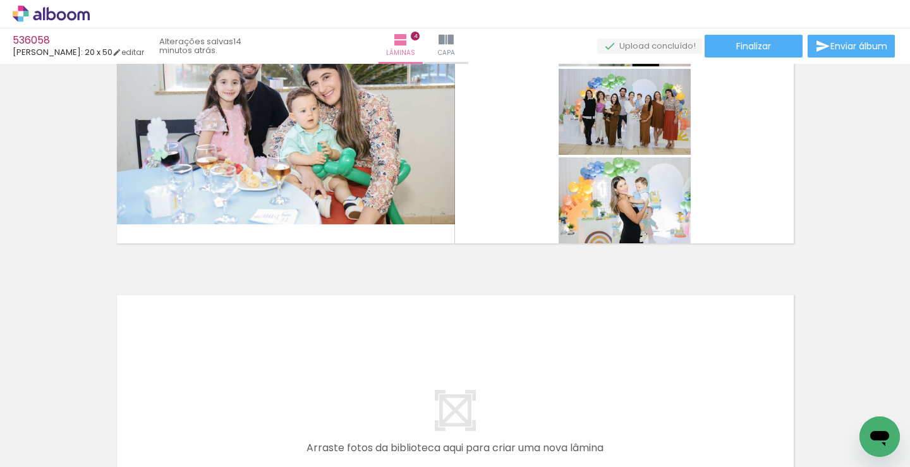
click at [163, 401] on iron-icon at bounding box center [169, 399] width 13 height 13
click at [173, 406] on paper-icon-button at bounding box center [170, 399] width 16 height 16
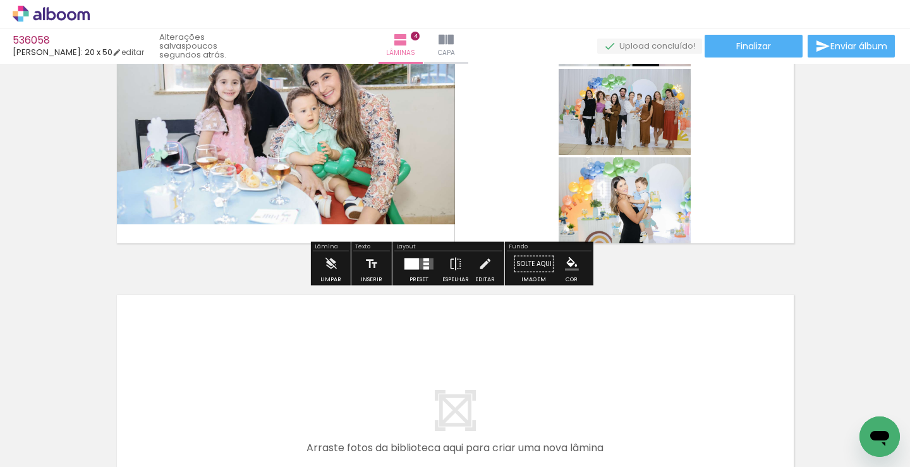
scroll to position [1012, 0]
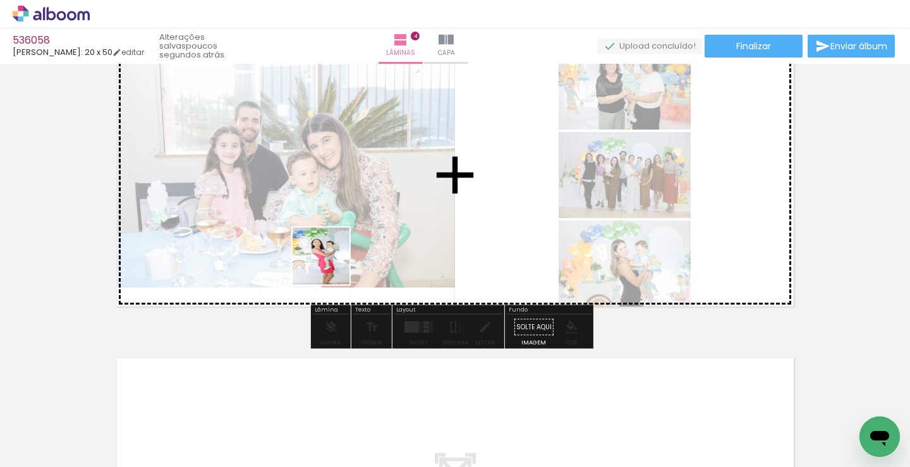
drag, startPoint x: 132, startPoint y: 426, endPoint x: 363, endPoint y: 228, distance: 303.6
click at [360, 236] on quentale-workspace at bounding box center [455, 233] width 910 height 467
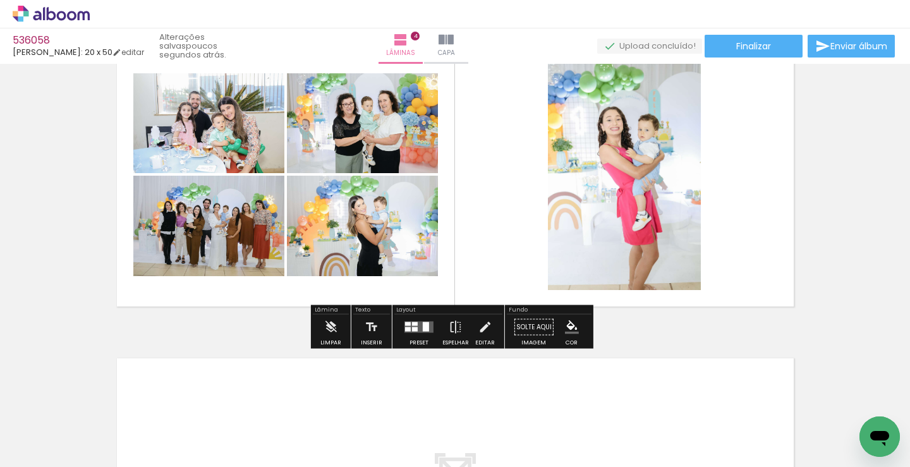
click at [408, 329] on quentale-layouter at bounding box center [419, 327] width 29 height 11
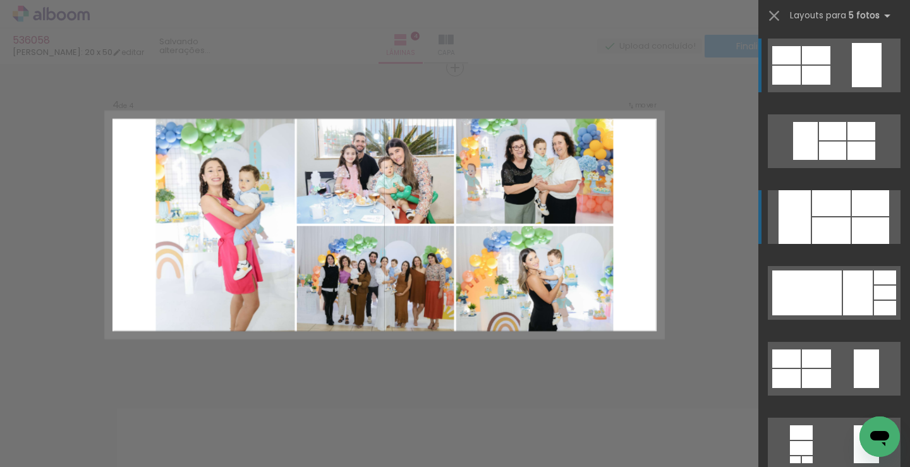
scroll to position [961, 0]
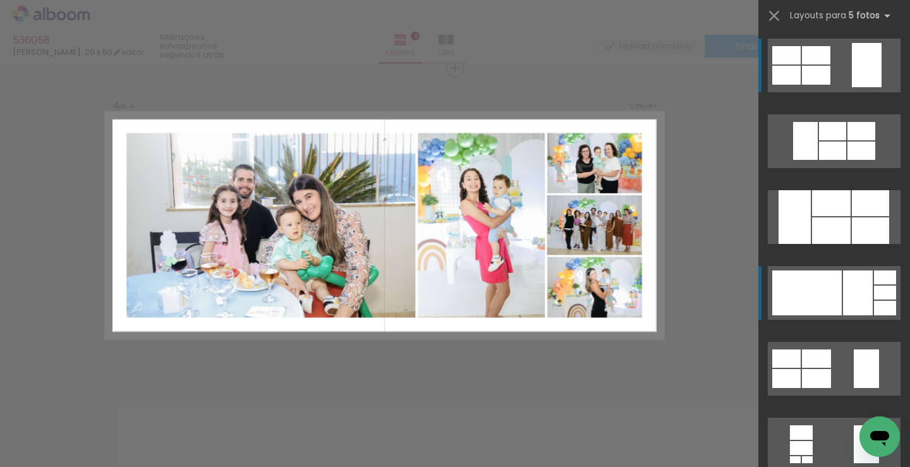
click at [802, 280] on div at bounding box center [808, 293] width 70 height 45
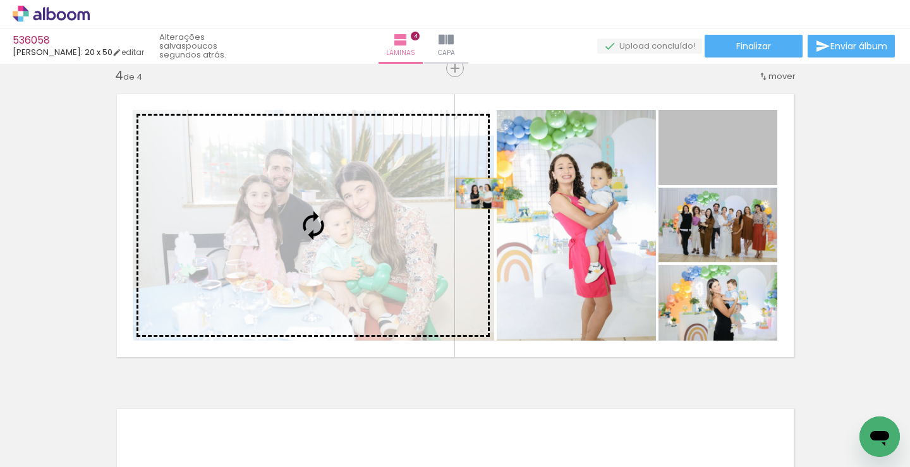
drag, startPoint x: 741, startPoint y: 149, endPoint x: 384, endPoint y: 211, distance: 362.6
click at [0, 0] on slot at bounding box center [0, 0] width 0 height 0
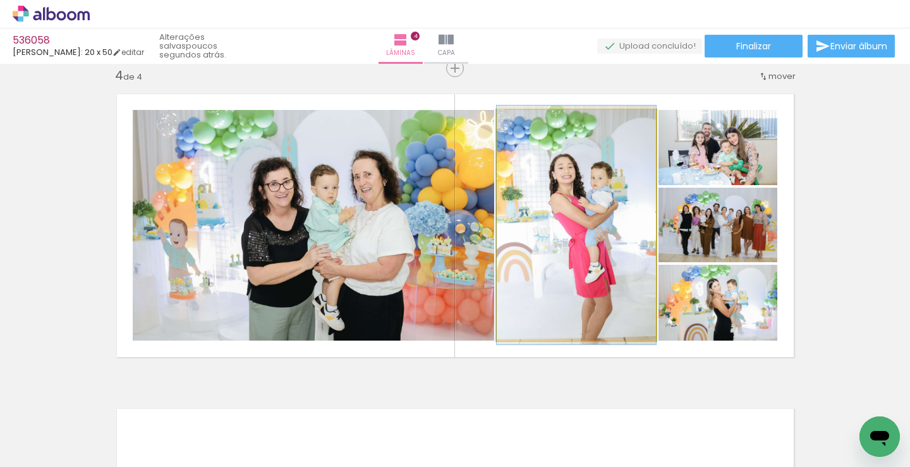
drag, startPoint x: 573, startPoint y: 240, endPoint x: 548, endPoint y: 240, distance: 25.9
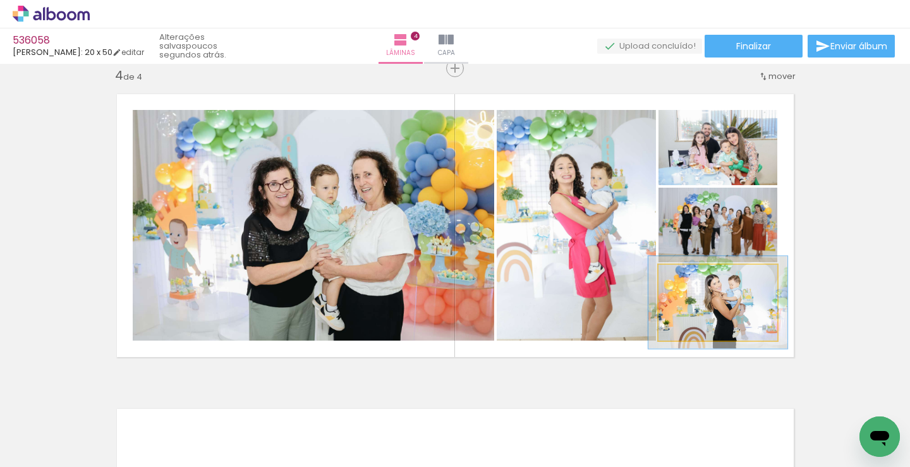
type paper-slider "124"
click at [687, 278] on div at bounding box center [695, 278] width 20 height 20
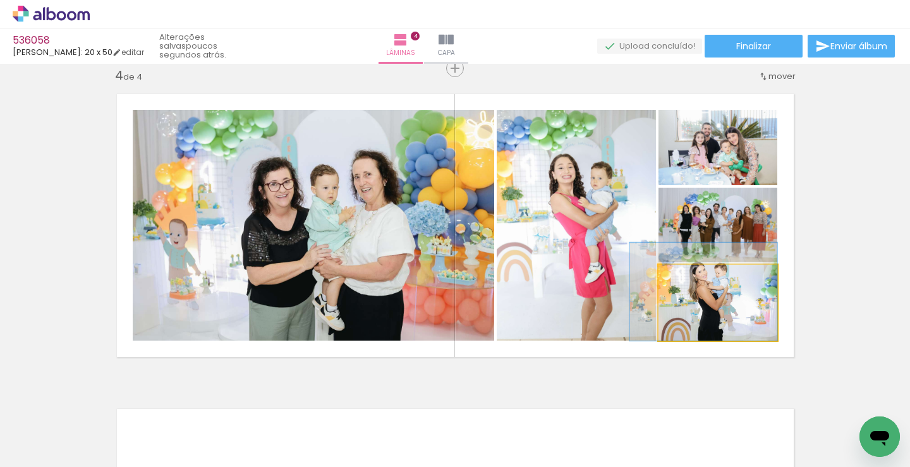
drag, startPoint x: 702, startPoint y: 312, endPoint x: 412, endPoint y: 242, distance: 298.6
click at [0, 0] on slot at bounding box center [0, 0] width 0 height 0
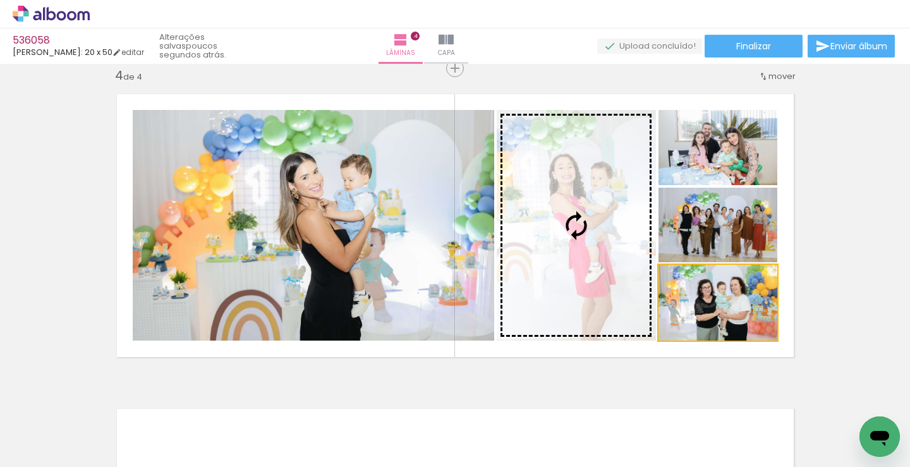
drag, startPoint x: 640, startPoint y: 302, endPoint x: 365, endPoint y: 247, distance: 280.6
click at [0, 0] on slot at bounding box center [0, 0] width 0 height 0
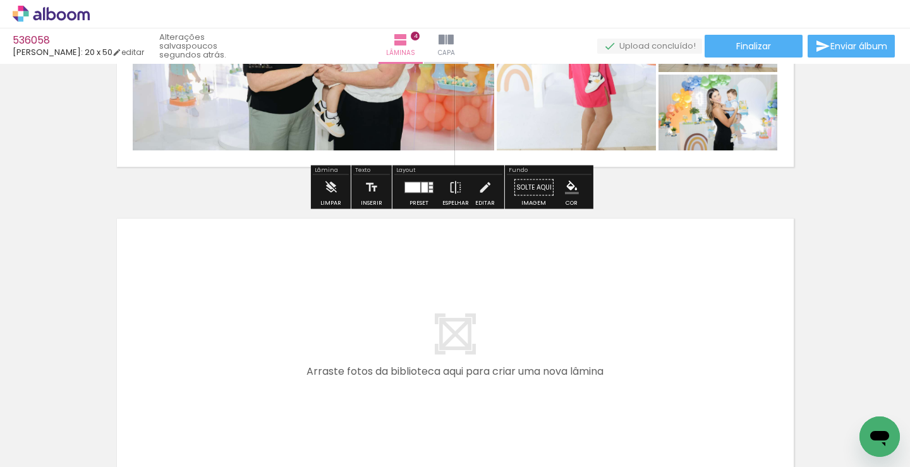
scroll to position [1299, 0]
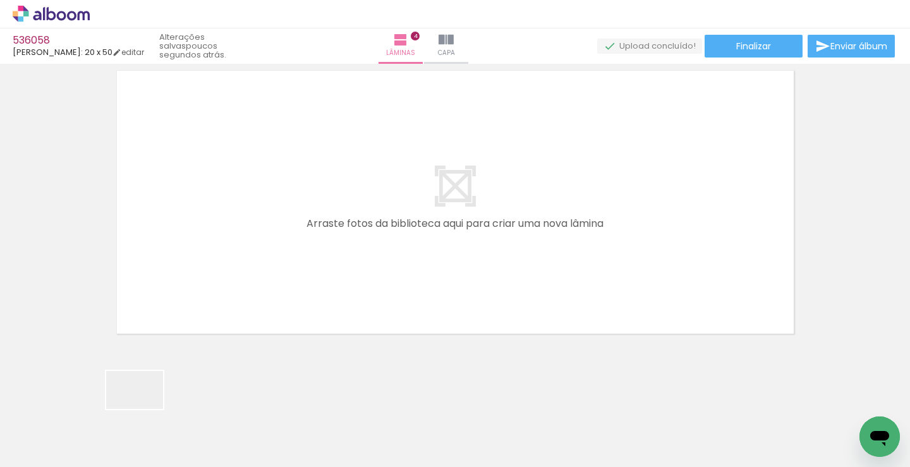
drag, startPoint x: 130, startPoint y: 414, endPoint x: 124, endPoint y: 464, distance: 50.3
click at [303, 264] on quentale-workspace at bounding box center [455, 233] width 910 height 467
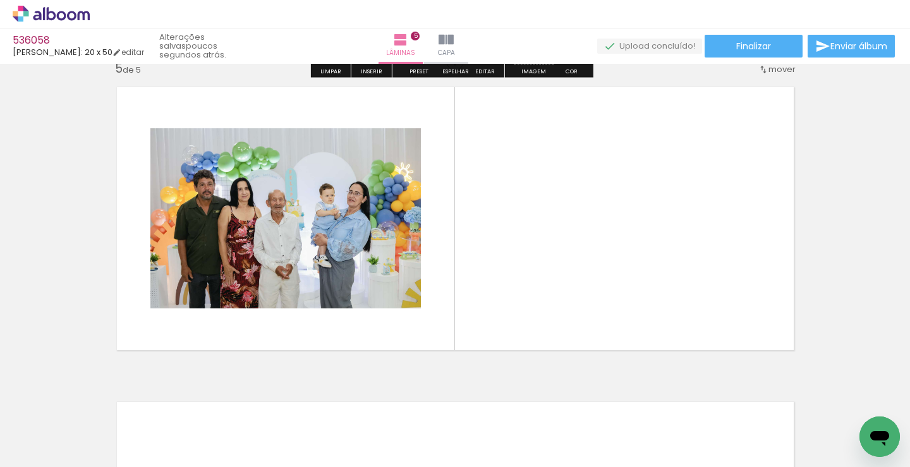
scroll to position [1276, 0]
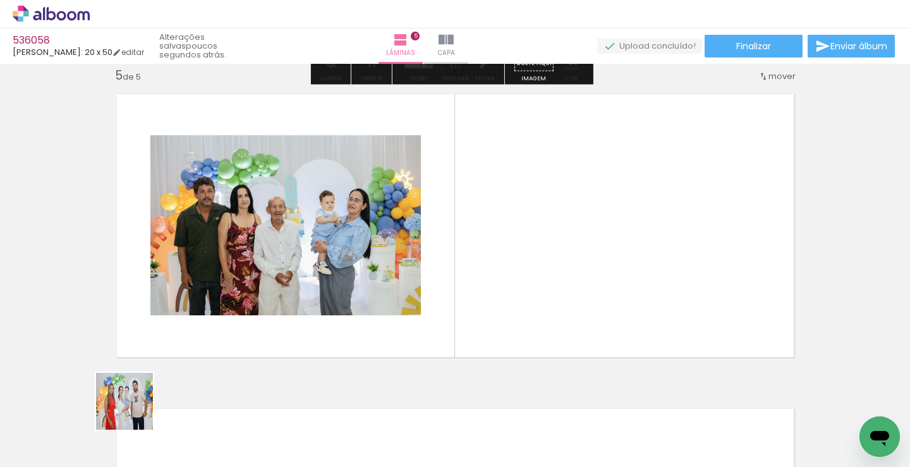
drag, startPoint x: 134, startPoint y: 411, endPoint x: 285, endPoint y: 369, distance: 156.9
click at [452, 272] on quentale-workspace at bounding box center [455, 233] width 910 height 467
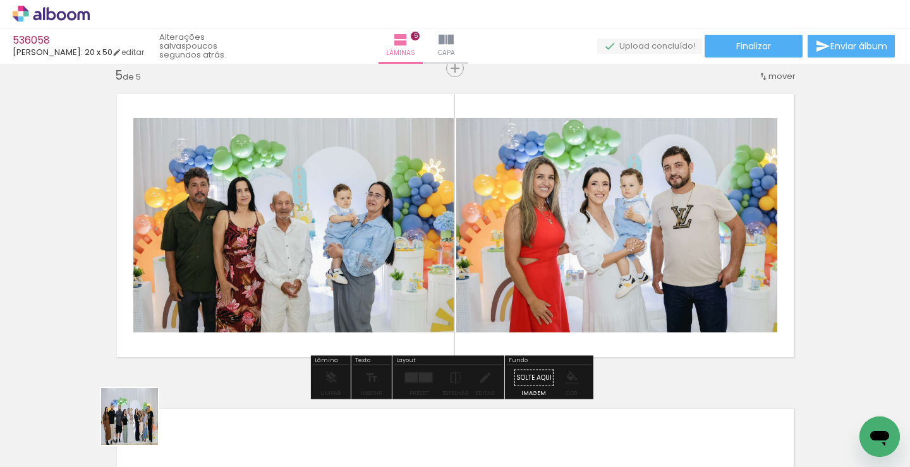
drag, startPoint x: 139, startPoint y: 426, endPoint x: 179, endPoint y: 396, distance: 49.7
click at [284, 288] on quentale-workspace at bounding box center [455, 233] width 910 height 467
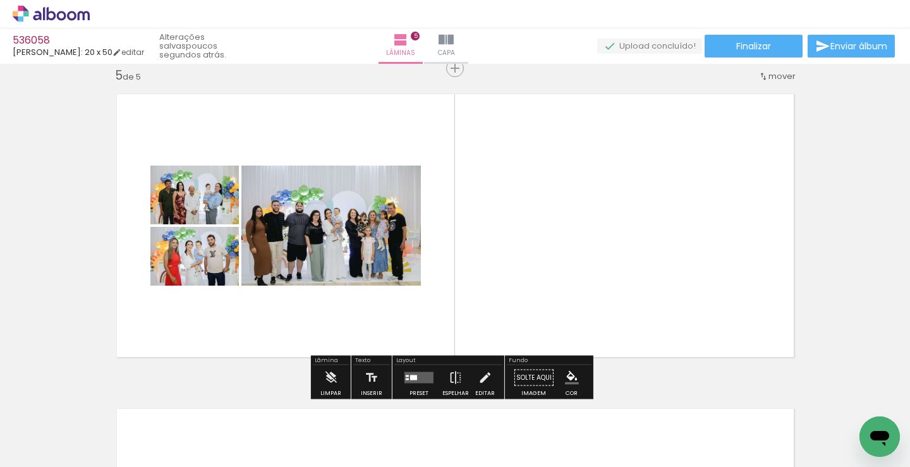
drag, startPoint x: 137, startPoint y: 432, endPoint x: 149, endPoint y: 381, distance: 52.6
click at [228, 285] on quentale-workspace at bounding box center [455, 233] width 910 height 467
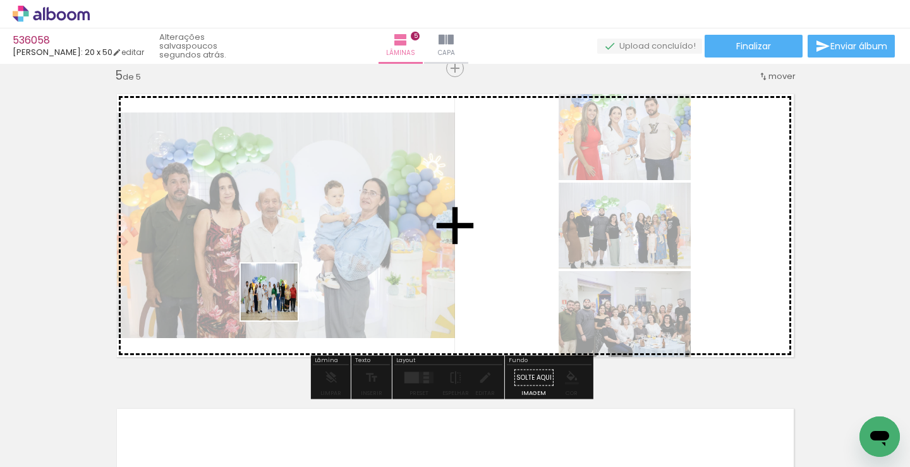
drag, startPoint x: 118, startPoint y: 438, endPoint x: 326, endPoint y: 245, distance: 283.2
click at [291, 285] on quentale-workspace at bounding box center [455, 233] width 910 height 467
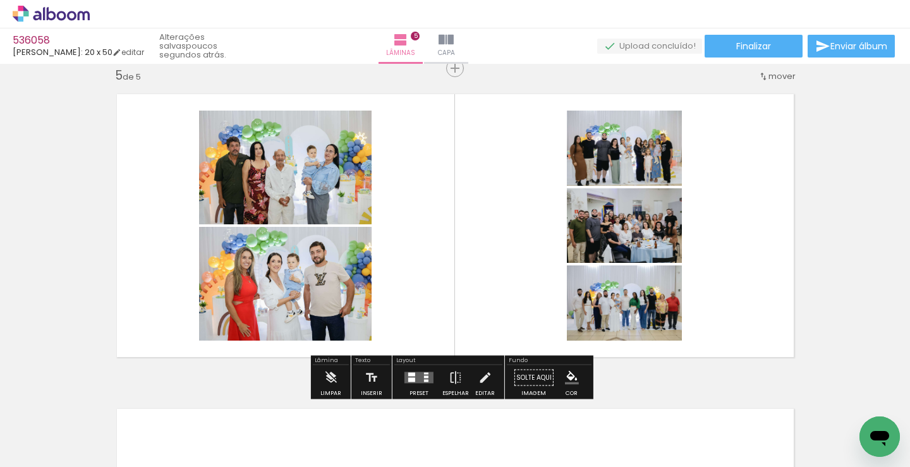
drag, startPoint x: 408, startPoint y: 382, endPoint x: 412, endPoint y: 366, distance: 16.1
click at [410, 381] on div at bounding box center [411, 380] width 7 height 4
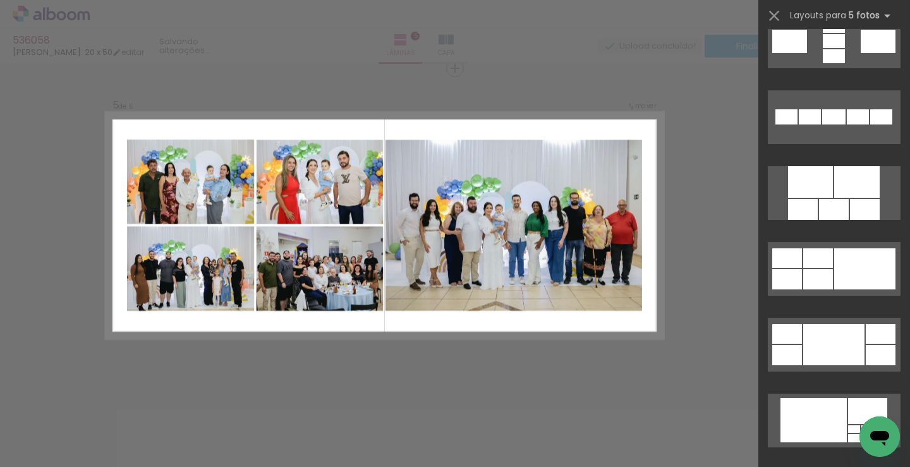
scroll to position [632, 0]
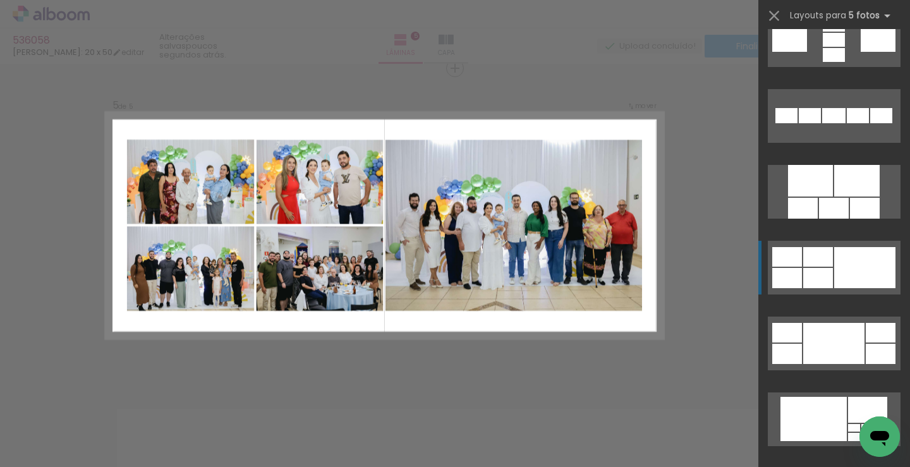
click at [862, 424] on div at bounding box center [875, 432] width 26 height 17
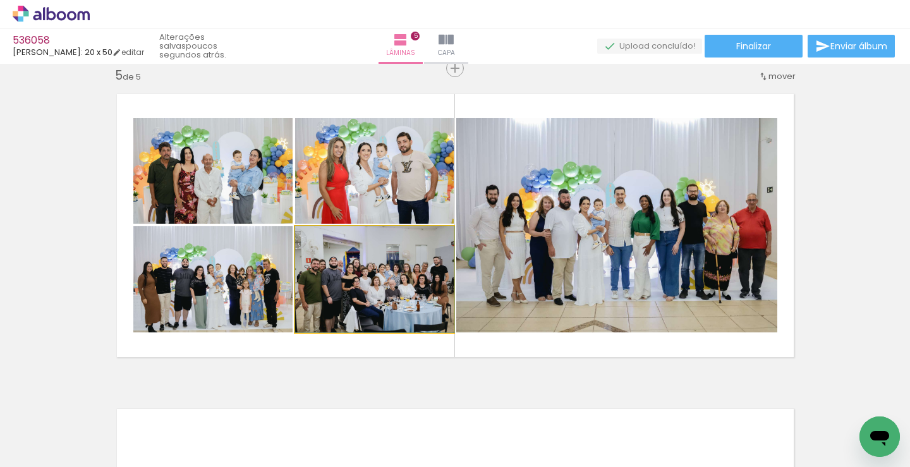
drag, startPoint x: 374, startPoint y: 295, endPoint x: 588, endPoint y: 259, distance: 216.8
click at [0, 0] on slot at bounding box center [0, 0] width 0 height 0
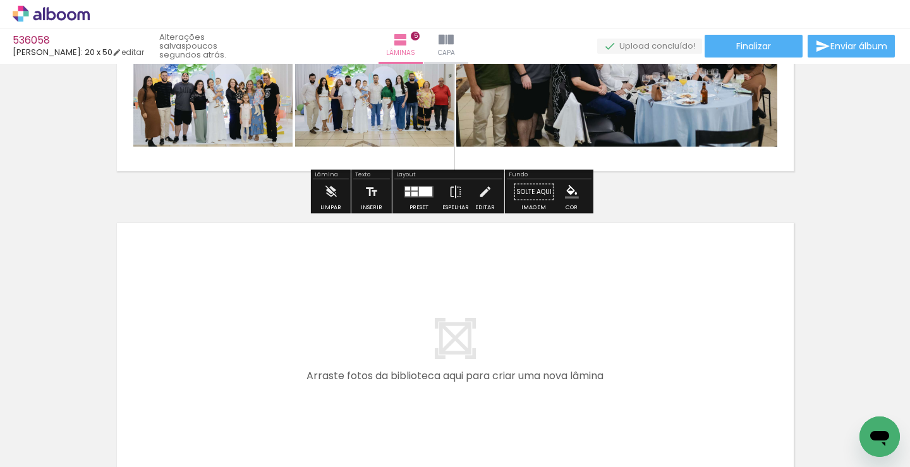
scroll to position [1614, 0]
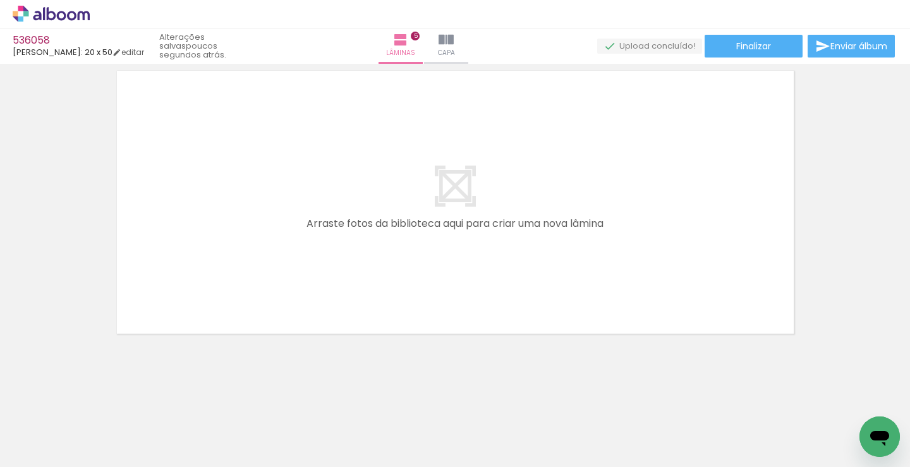
drag, startPoint x: 305, startPoint y: 247, endPoint x: 166, endPoint y: 396, distance: 204.0
click at [307, 242] on quentale-workspace at bounding box center [455, 233] width 910 height 467
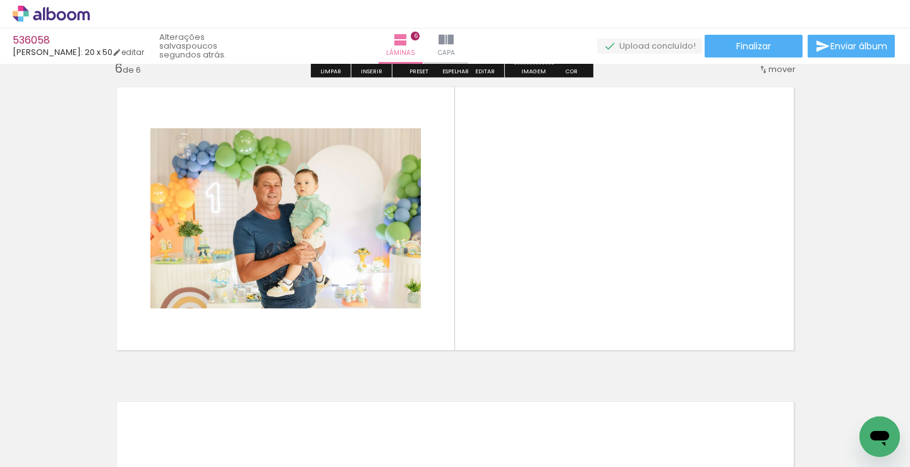
scroll to position [1591, 0]
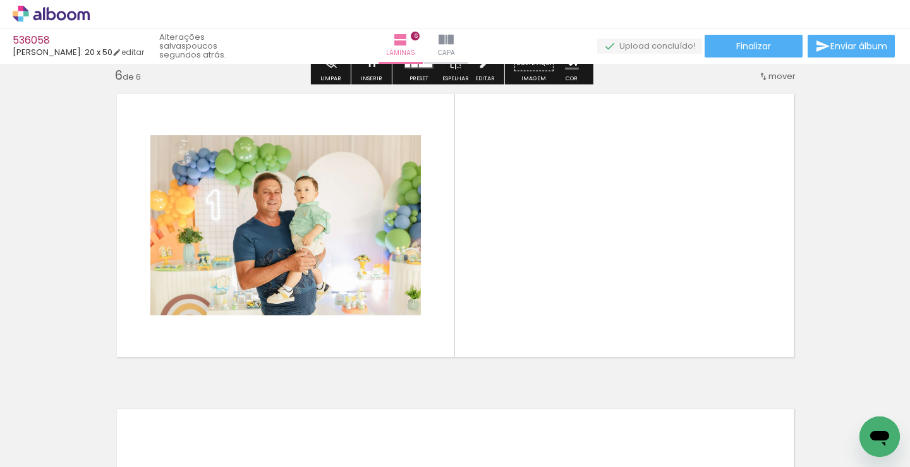
drag, startPoint x: 150, startPoint y: 418, endPoint x: 302, endPoint y: 342, distance: 170.2
click at [376, 287] on quentale-workspace at bounding box center [455, 233] width 910 height 467
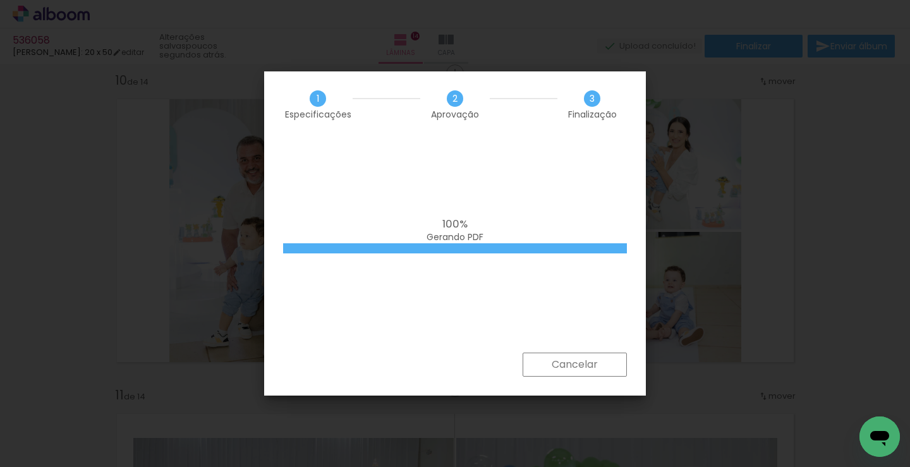
scroll to position [822, 0]
click at [504, 156] on div "100% Gerando PDF" at bounding box center [455, 245] width 382 height 215
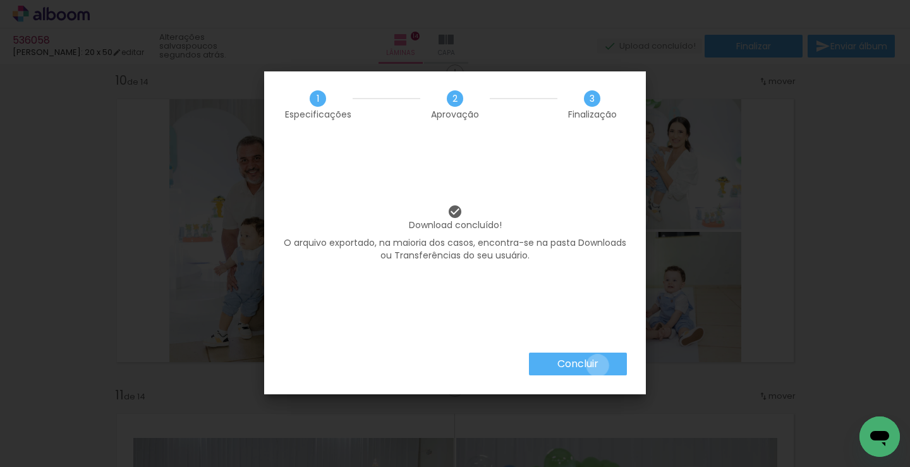
click at [0, 0] on slot "Concluir" at bounding box center [0, 0] width 0 height 0
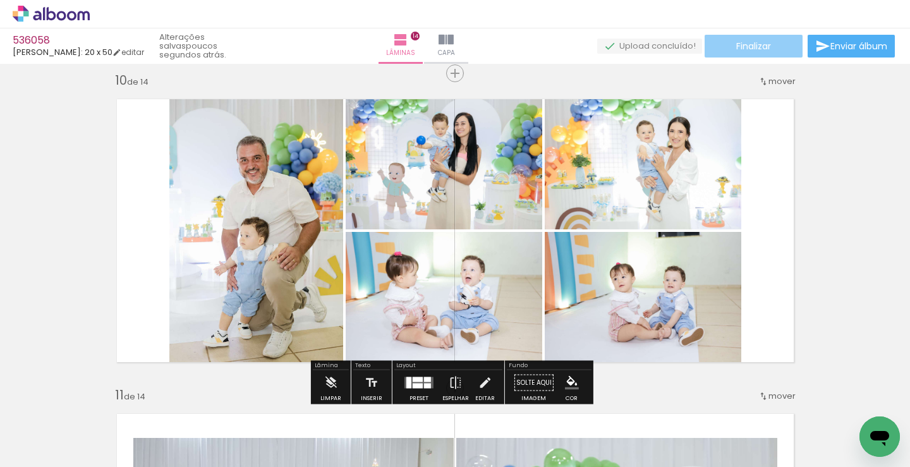
click at [740, 47] on span "Finalizar" at bounding box center [754, 46] width 35 height 9
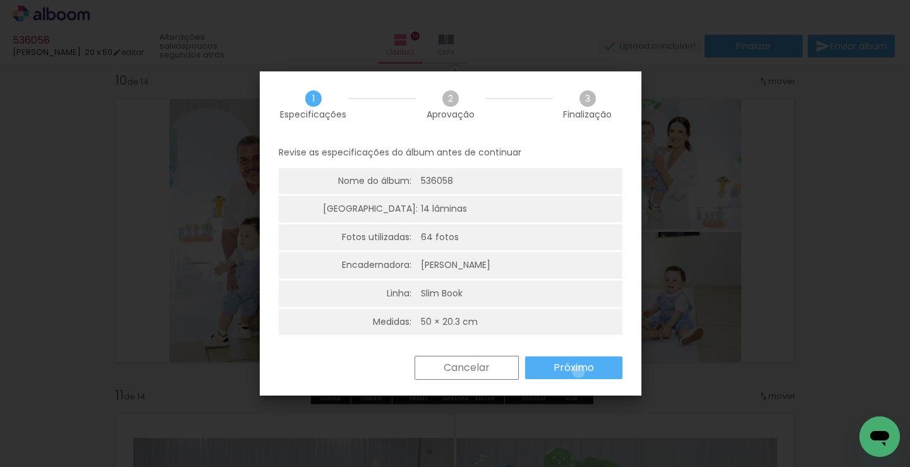
click at [0, 0] on slot "Próximo" at bounding box center [0, 0] width 0 height 0
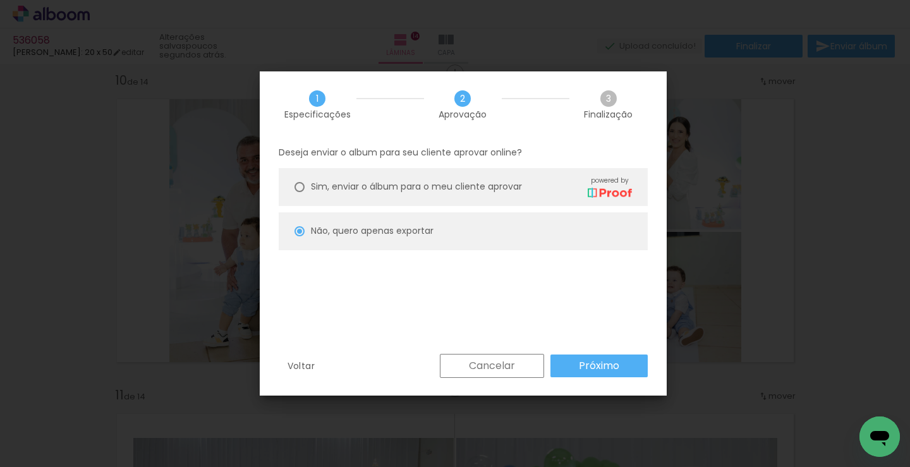
click at [573, 365] on paper-button "Próximo" at bounding box center [599, 366] width 97 height 23
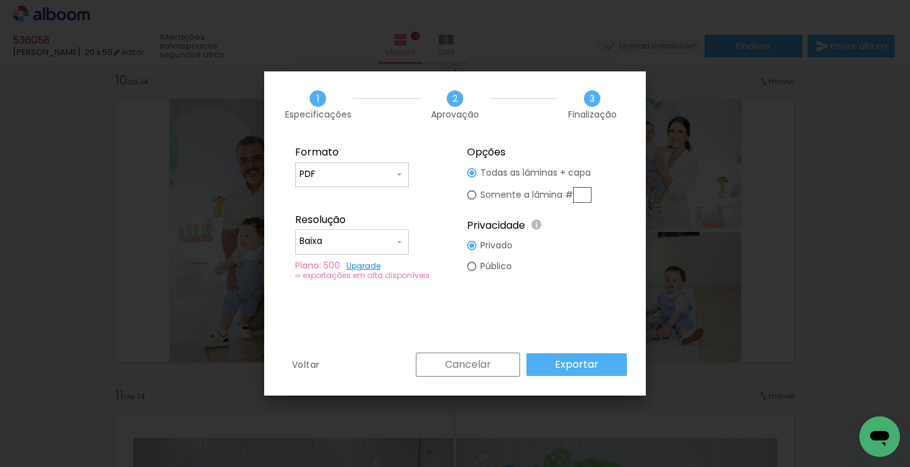
click at [367, 175] on input "PDF" at bounding box center [347, 174] width 95 height 13
click at [367, 175] on div at bounding box center [352, 179] width 114 height 51
click at [364, 197] on paper-item "PDF" at bounding box center [352, 197] width 114 height 25
click at [364, 245] on input "Baixa" at bounding box center [347, 241] width 95 height 13
click at [0, 0] on slot "Alta, 300 DPI" at bounding box center [0, 0] width 0 height 0
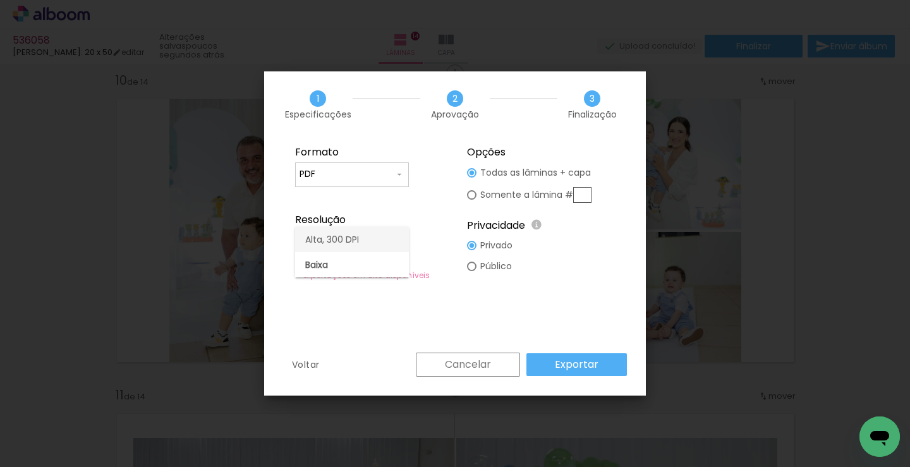
type input "Alta, 300 DPI"
click at [569, 357] on paper-button "Exportar" at bounding box center [577, 364] width 101 height 23
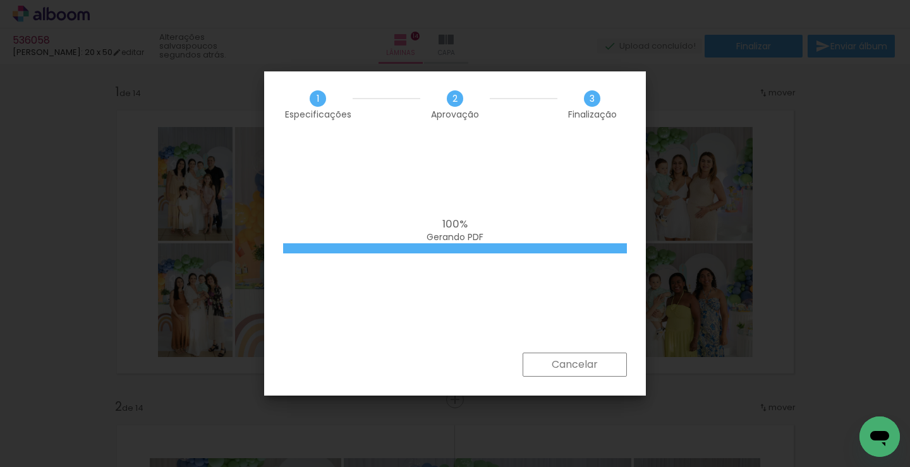
scroll to position [822, 0]
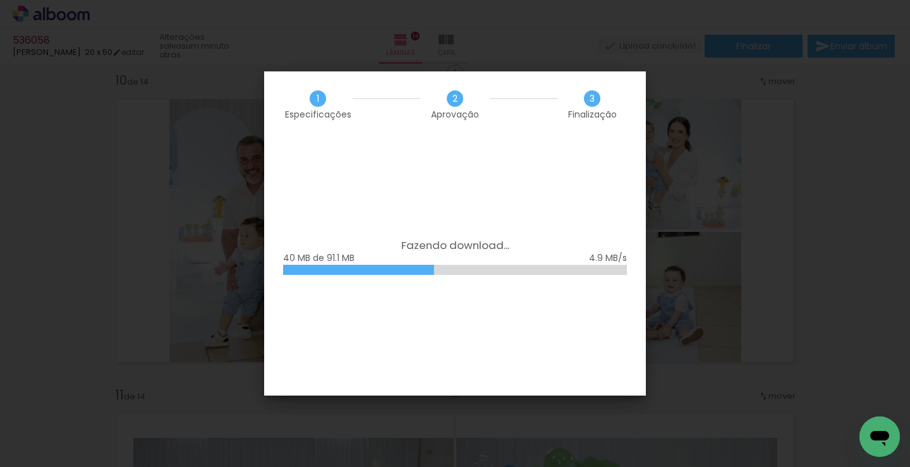
scroll to position [822, 0]
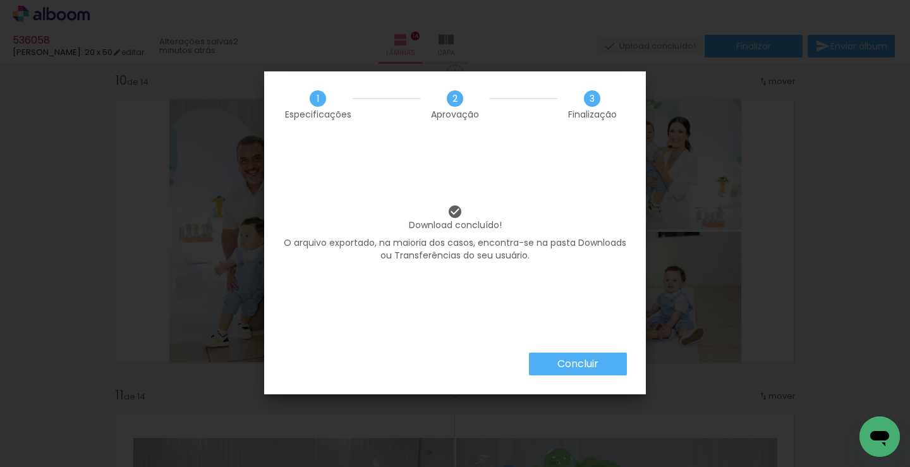
click at [553, 367] on paper-button "Concluir" at bounding box center [578, 364] width 98 height 23
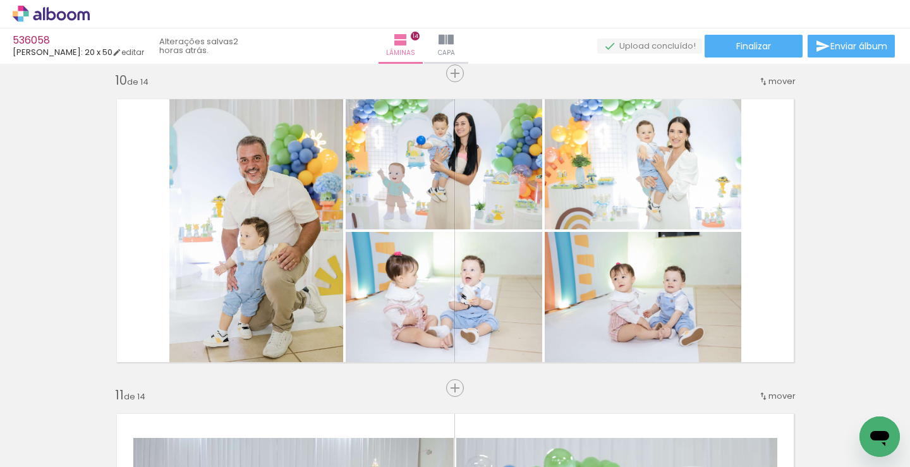
scroll to position [822, 0]
